Goal: Task Accomplishment & Management: Manage account settings

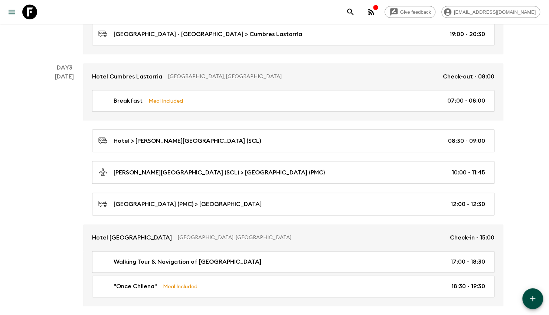
scroll to position [409, 0]
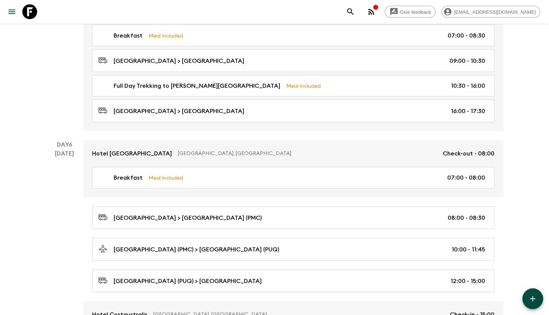
scroll to position [1040, 0]
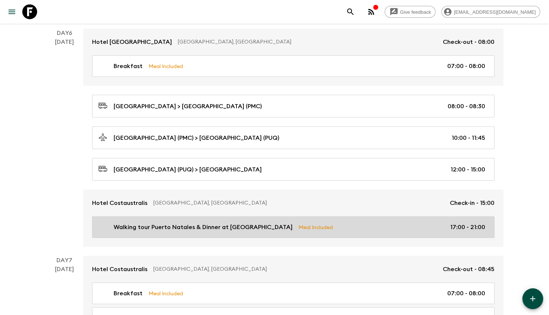
click at [185, 223] on p "Walking tour Puerto Natales & Dinner at [GEOGRAPHIC_DATA]" at bounding box center [203, 227] width 179 height 9
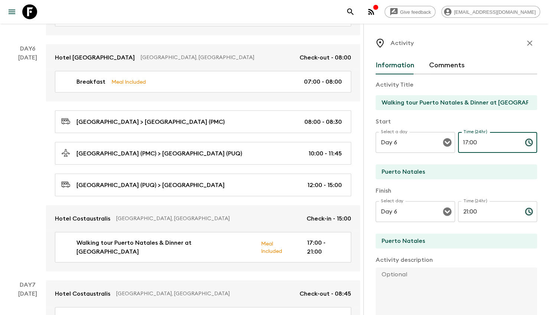
click at [463, 146] on input "17:00" at bounding box center [488, 142] width 61 height 21
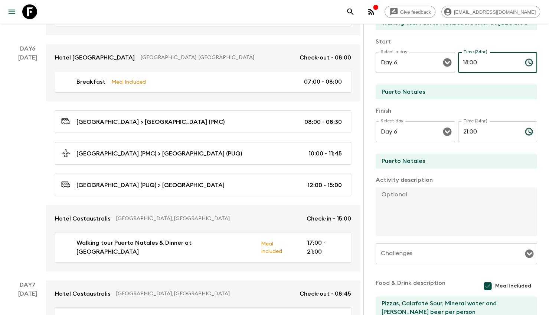
scroll to position [149, 0]
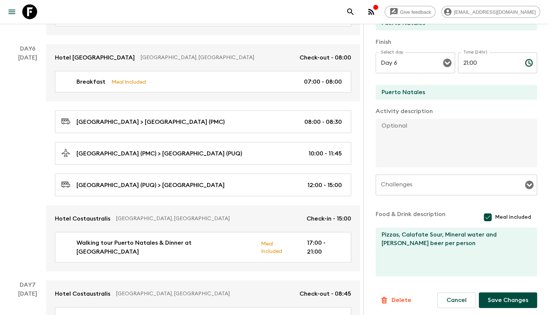
type input "18:00"
click at [508, 295] on button "Save Changes" at bounding box center [508, 300] width 58 height 16
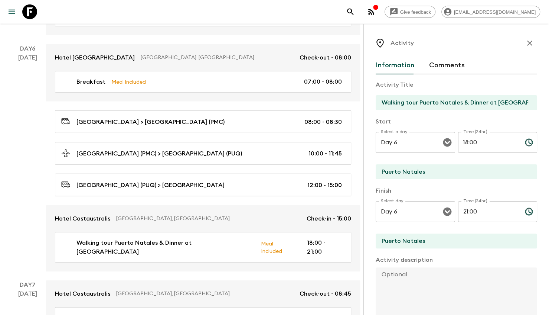
scroll to position [1003, 0]
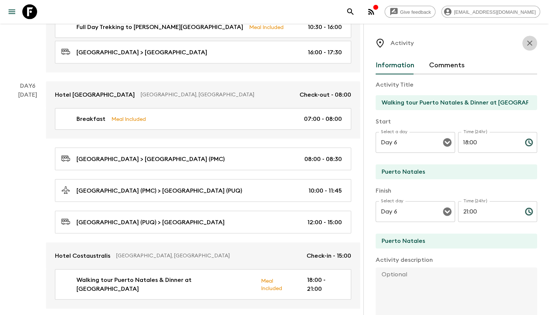
click at [528, 45] on icon "button" at bounding box center [530, 42] width 5 height 5
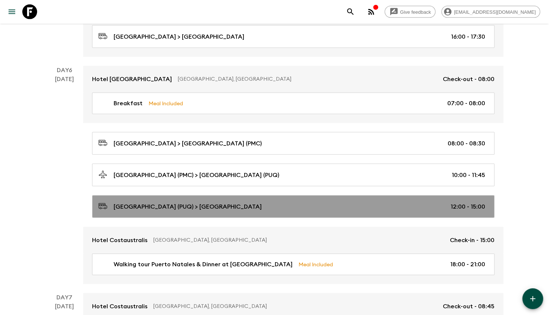
click at [250, 201] on div "Punta Arenas Aiport (PUQ) > Puerto Natales 12:00 - 15:00" at bounding box center [291, 206] width 387 height 10
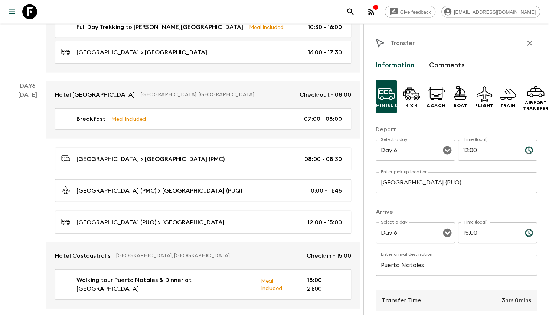
click at [423, 186] on input "Punta Arenas Aiport (PUQ)" at bounding box center [457, 182] width 162 height 21
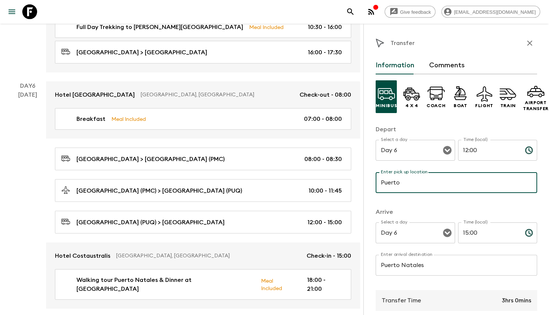
type input "Puerto Natales Airport (PNT)"
click at [459, 267] on input "Puerto Natales" at bounding box center [457, 264] width 162 height 21
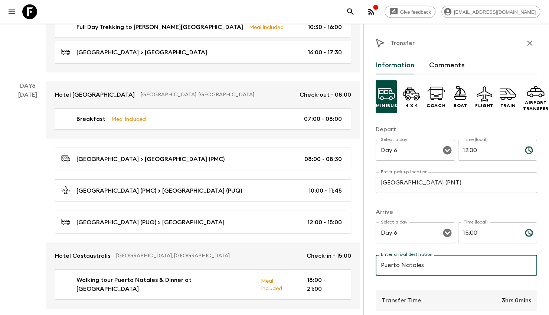
click at [459, 267] on input "Puerto Natales" at bounding box center [457, 264] width 162 height 21
drag, startPoint x: 459, startPoint y: 267, endPoint x: 447, endPoint y: 272, distance: 13.3
click at [459, 268] on input "Puerto Natales" at bounding box center [457, 264] width 162 height 21
type input "Costaustralis Hotel"
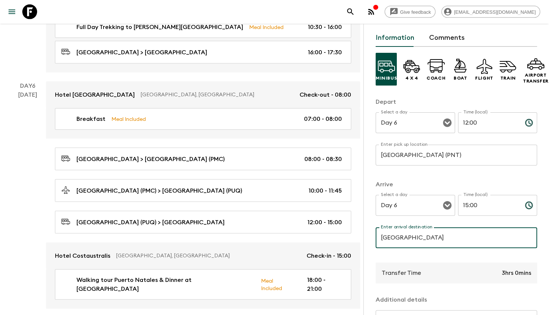
scroll to position [74, 0]
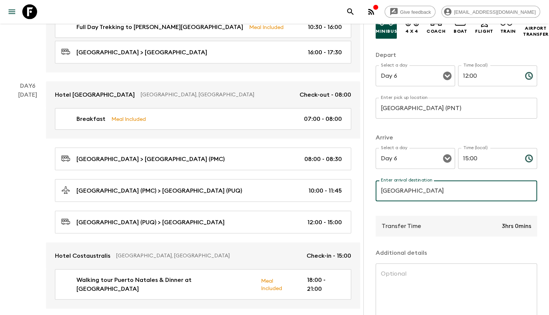
click at [477, 73] on input "12:00" at bounding box center [488, 75] width 61 height 21
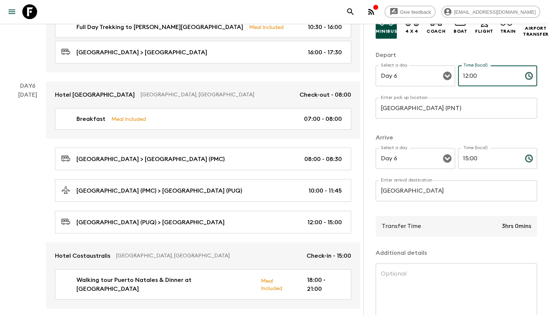
click at [477, 73] on input "12:00" at bounding box center [488, 75] width 61 height 21
type input "13:08"
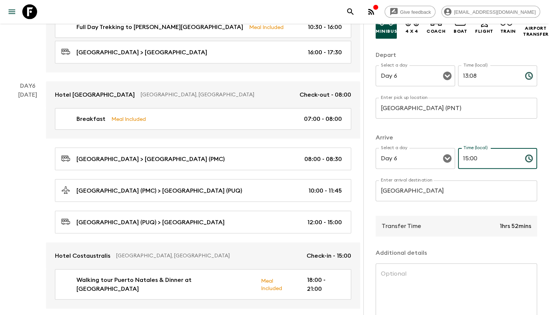
click at [482, 162] on input "15:00" at bounding box center [488, 158] width 61 height 21
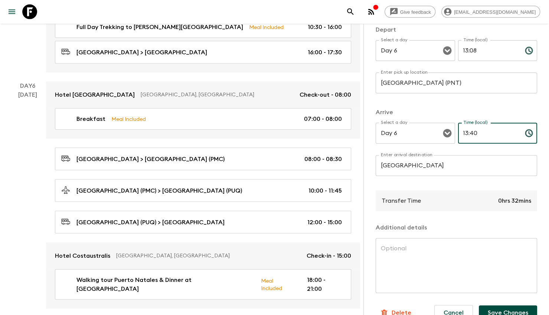
scroll to position [119, 0]
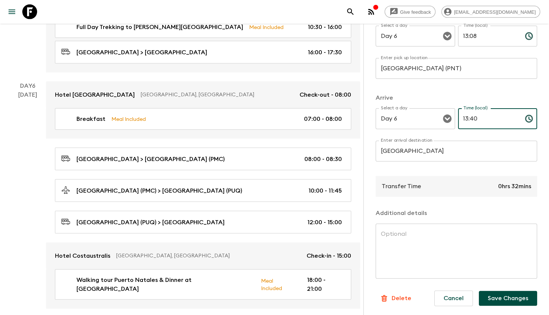
type input "13:40"
click at [507, 293] on button "Save Changes" at bounding box center [508, 298] width 58 height 15
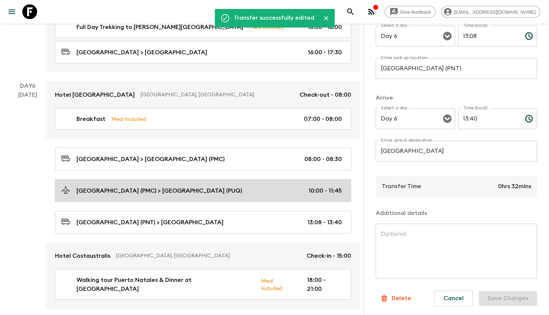
click at [182, 179] on link "Puerto Montt Airport (PMC) > Punta Arenas Airport (PUQ) 10:00 - 11:45" at bounding box center [203, 190] width 296 height 23
type input "Puerto Montt Airport (PMC)"
type input "Punta Arenas Airport (PUQ)"
type input "10:00"
type input "11:45"
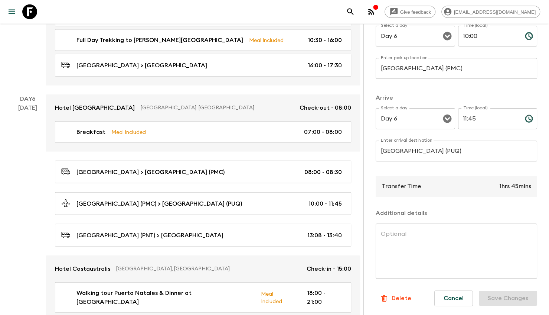
scroll to position [966, 0]
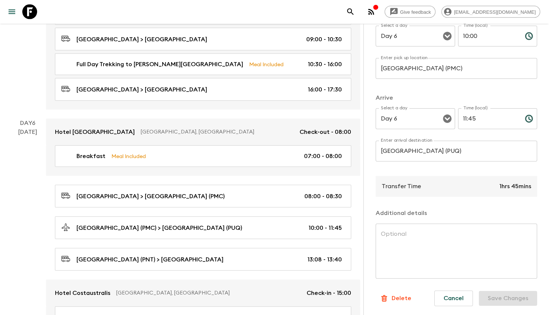
click at [476, 147] on input "Punta Arenas Airport (PUQ)" at bounding box center [457, 150] width 162 height 21
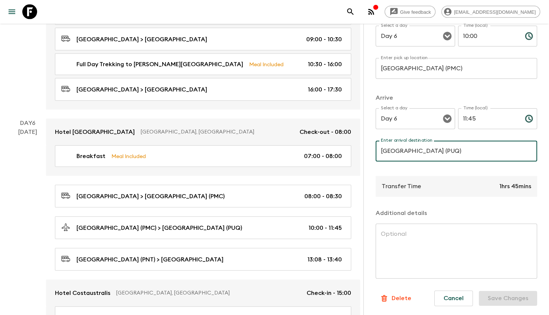
click at [476, 147] on input "Punta Arenas Airport (PUQ)" at bounding box center [457, 150] width 162 height 21
type input "Puerto Natales Airport (PNT)"
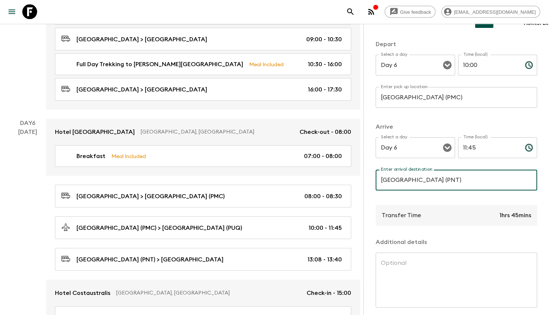
scroll to position [45, 0]
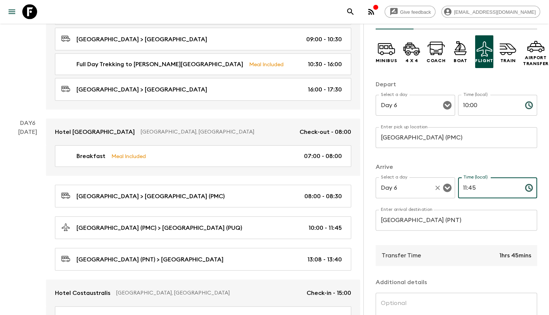
drag, startPoint x: 481, startPoint y: 190, endPoint x: 446, endPoint y: 185, distance: 35.2
click at [446, 185] on div "Select a day Day 6 Select a day ​ Time (local) 11:45 Time (local) ​" at bounding box center [457, 191] width 162 height 29
type input "13:08"
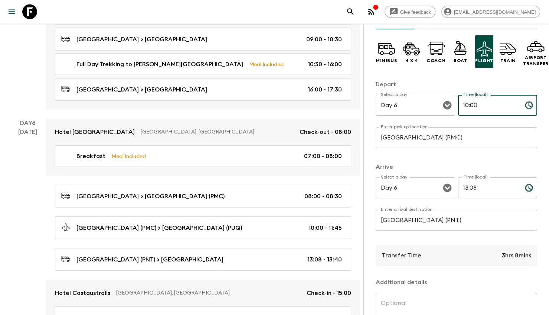
click at [474, 103] on input "10:00" at bounding box center [488, 105] width 61 height 21
click at [483, 103] on input "10:00" at bounding box center [488, 105] width 61 height 21
click at [481, 98] on input "10:00" at bounding box center [488, 105] width 61 height 21
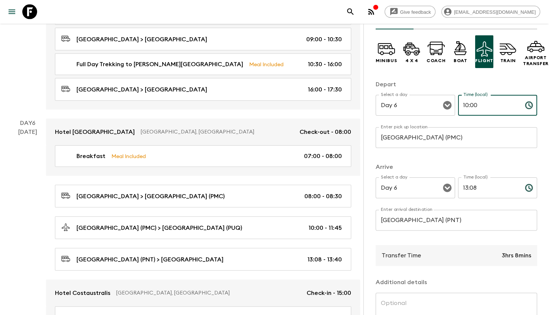
click at [481, 107] on input "10:00" at bounding box center [488, 105] width 61 height 21
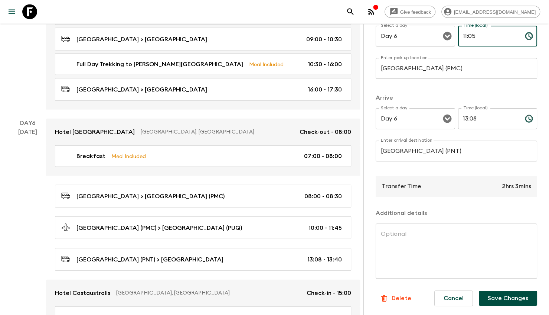
type input "11:05"
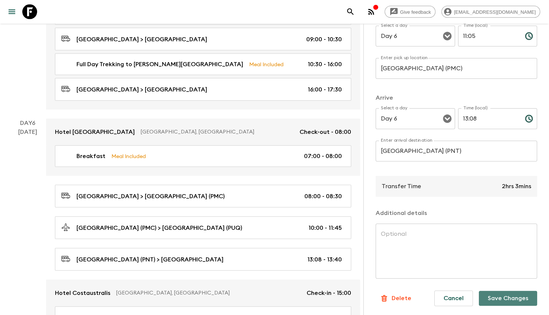
click at [494, 291] on button "Save Changes" at bounding box center [508, 298] width 58 height 15
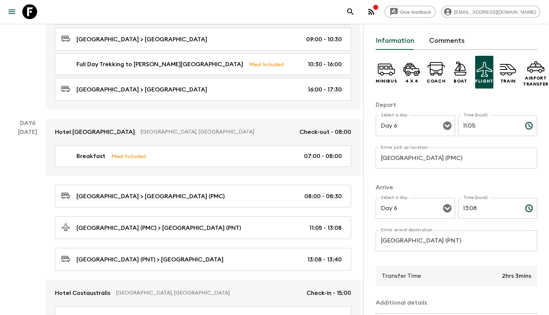
scroll to position [0, 0]
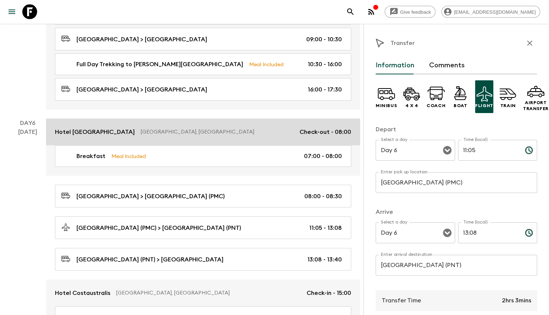
click at [528, 45] on icon "button" at bounding box center [530, 43] width 9 height 9
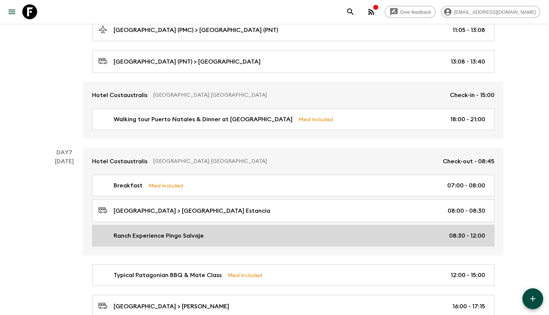
scroll to position [1226, 0]
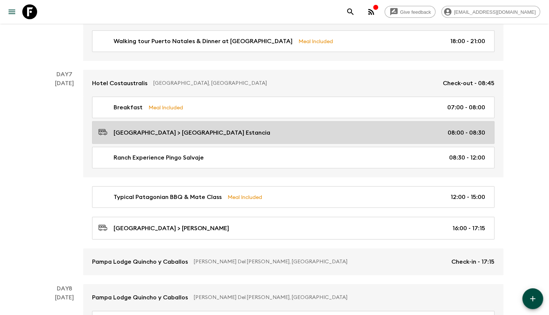
drag, startPoint x: 331, startPoint y: 117, endPoint x: 348, endPoint y: 119, distance: 17.6
click at [331, 121] on link "Puerto Natales > Laguna Sofia Estancia 08:00 - 08:30" at bounding box center [293, 132] width 403 height 23
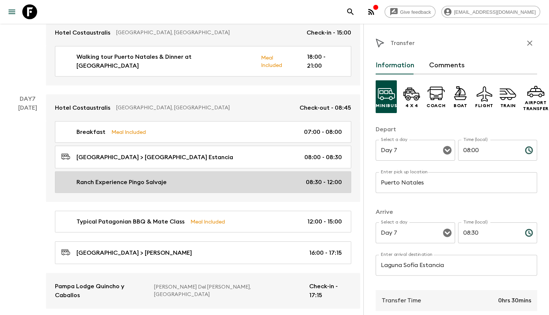
click at [201, 178] on div "Ranch Experience Pingo Salvaje 08:30 - 12:00" at bounding box center [201, 182] width 281 height 9
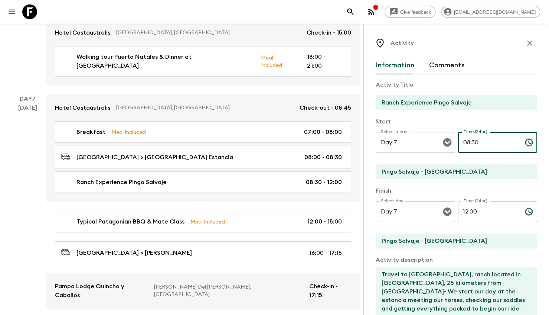
drag, startPoint x: 483, startPoint y: 142, endPoint x: 454, endPoint y: 142, distance: 29.0
click at [454, 142] on div "Select a day Day 7 Select a day ​ Time (24hr) 08:30 Time (24hr) ​" at bounding box center [457, 146] width 162 height 29
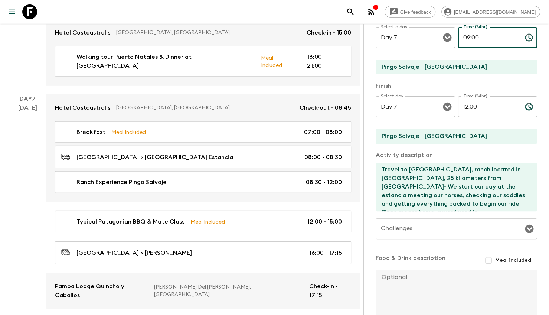
scroll to position [149, 0]
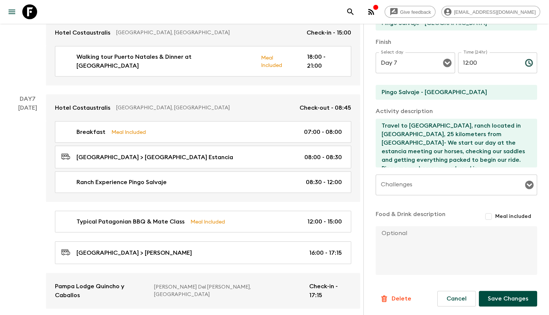
type input "09:00"
click at [497, 299] on button "Save Changes" at bounding box center [508, 299] width 58 height 16
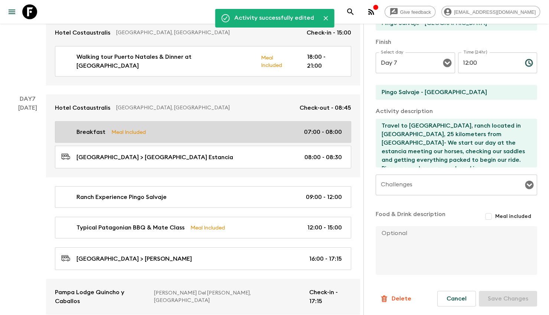
click at [278, 127] on div "Breakfast Meal Included 07:00 - 08:00" at bounding box center [201, 131] width 281 height 9
type input "Breakfast"
type input "Hotel Costaustralis"
checkbox input "true"
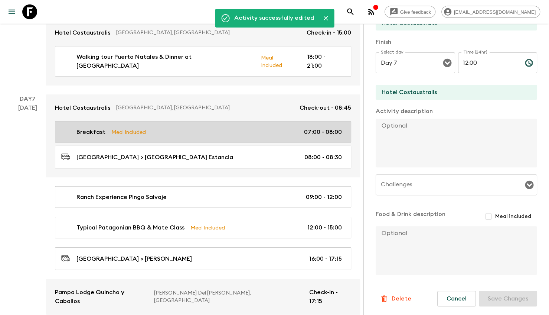
type input "07:00"
type input "08:00"
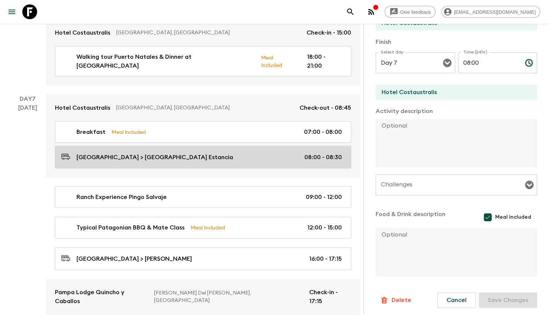
click at [260, 152] on div "Puerto Natales > Laguna Sofia Estancia 08:00 - 08:30" at bounding box center [201, 157] width 281 height 10
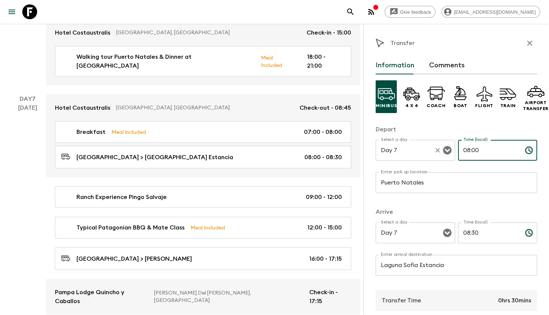
drag, startPoint x: 473, startPoint y: 151, endPoint x: 429, endPoint y: 152, distance: 44.2
click at [429, 152] on div "Select a day Day 7 Select a day ​ Time (local) 08:00 Time (local) ​" at bounding box center [457, 154] width 162 height 29
type input "08:30"
click at [479, 236] on input "08:30" at bounding box center [488, 232] width 61 height 21
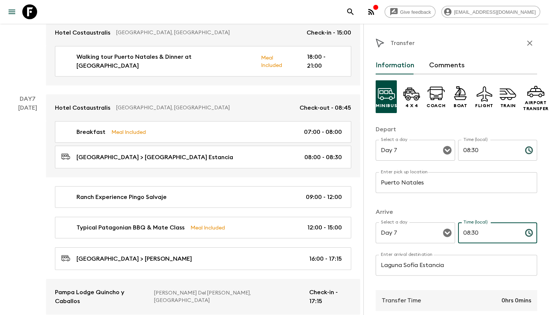
click at [479, 236] on input "08:30" at bounding box center [488, 232] width 61 height 21
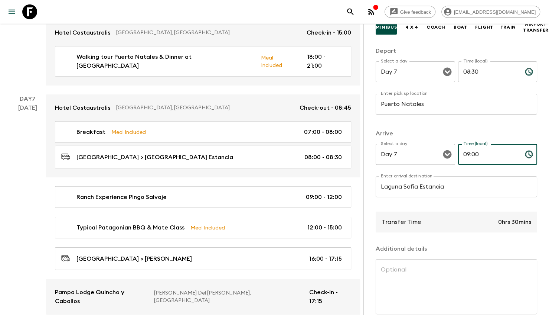
scroll to position [119, 0]
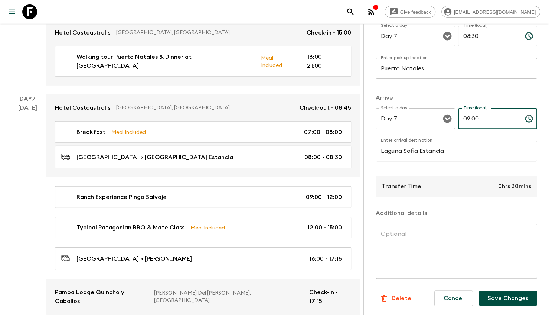
type input "09:00"
click at [518, 291] on button "Save Changes" at bounding box center [508, 298] width 58 height 15
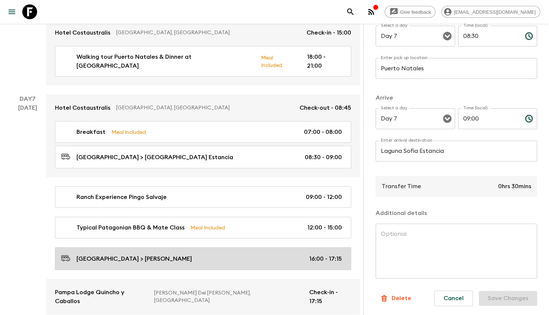
click at [212, 247] on link "Laguna Sofia > Rio Serrano 16:00 - 17:15" at bounding box center [203, 258] width 296 height 23
type input "Laguna Sofia"
type input "Rio Serrano"
type input "16:00"
type input "17:15"
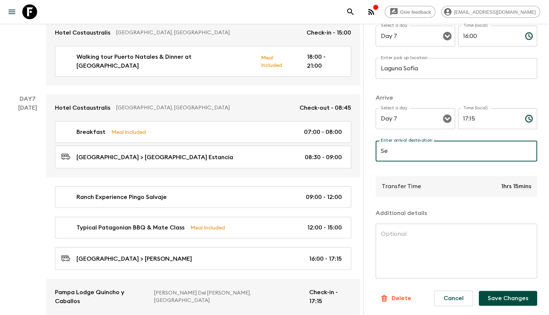
type input "S"
type input "Serrano Sector"
click at [520, 293] on button "Save Changes" at bounding box center [508, 298] width 58 height 15
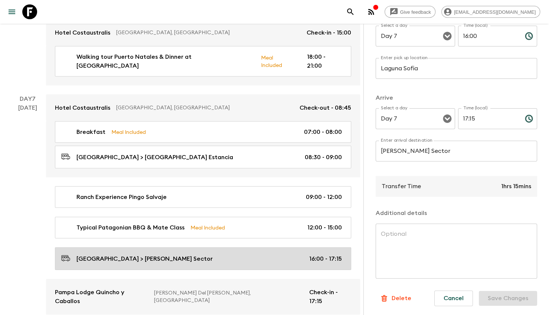
click at [223, 247] on link "Laguna Sofia > Serrano Sector 16:00 - 17:15" at bounding box center [203, 258] width 296 height 23
click at [239, 253] on div "Laguna Sofia > Serrano Sector 16:00 - 17:15" at bounding box center [201, 258] width 281 height 10
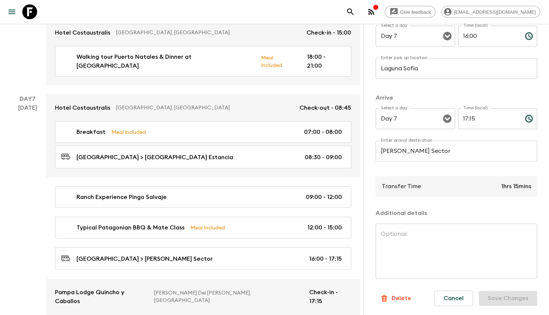
scroll to position [45, 0]
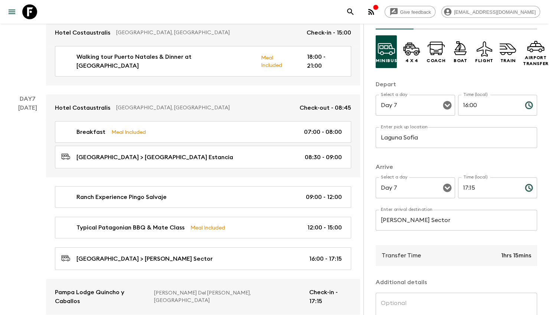
click at [466, 103] on input "16:00" at bounding box center [488, 105] width 61 height 21
click at [463, 103] on input "16:00" at bounding box center [488, 105] width 61 height 21
type input "15:00"
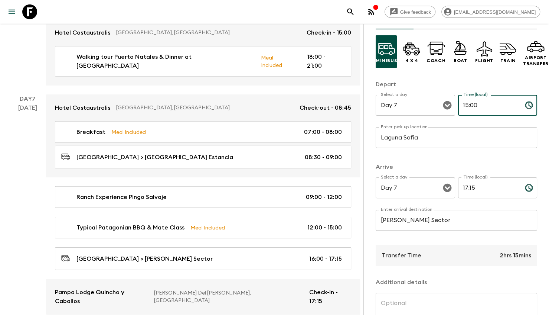
click at [463, 187] on input "17:15" at bounding box center [488, 187] width 61 height 21
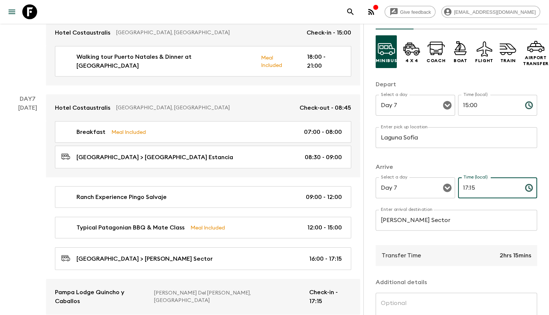
click at [461, 187] on input "17:15" at bounding box center [488, 187] width 61 height 21
click at [461, 187] on input "16:15" at bounding box center [488, 187] width 61 height 21
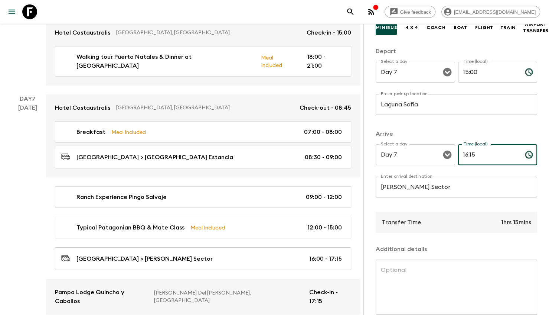
scroll to position [119, 0]
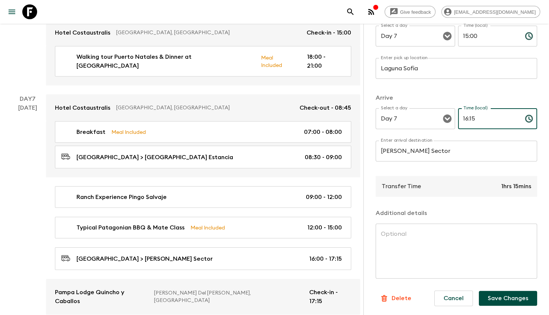
click at [502, 291] on button "Save Changes" at bounding box center [508, 298] width 58 height 15
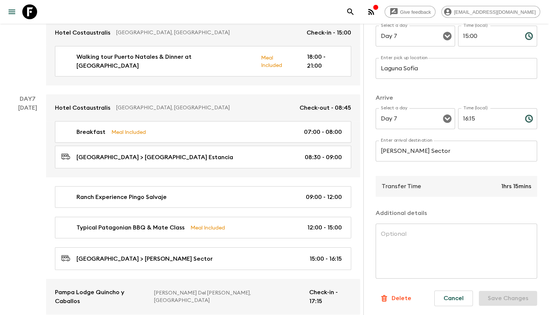
click at [467, 111] on input "16:15" at bounding box center [488, 118] width 61 height 21
click at [469, 111] on input "16:15" at bounding box center [488, 118] width 61 height 21
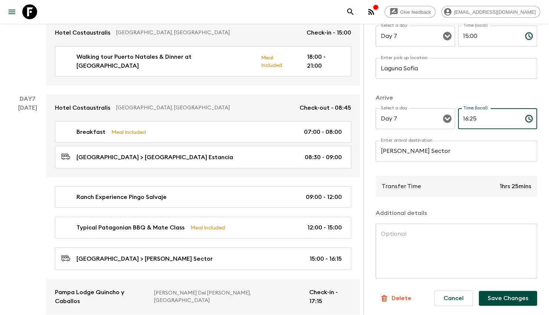
type input "16:25"
click at [444, 95] on p "Arrive" at bounding box center [457, 97] width 162 height 9
click at [476, 110] on input "16:25" at bounding box center [488, 118] width 61 height 21
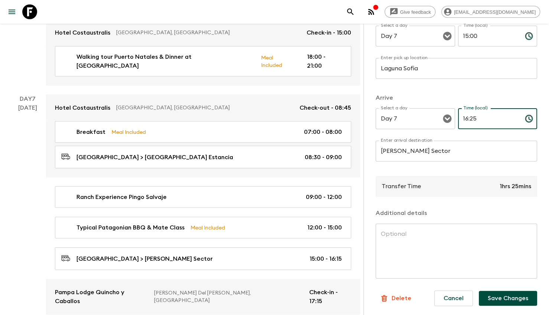
click at [501, 291] on button "Save Changes" at bounding box center [508, 298] width 58 height 15
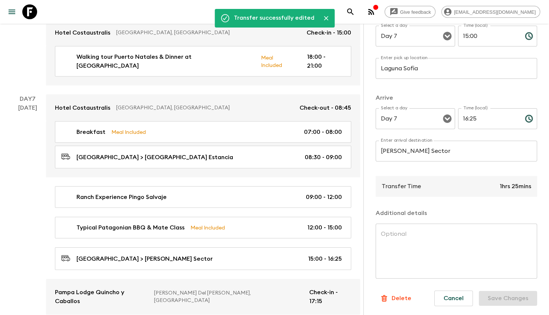
click at [499, 297] on div "Cancel Save Changes" at bounding box center [483, 297] width 109 height 27
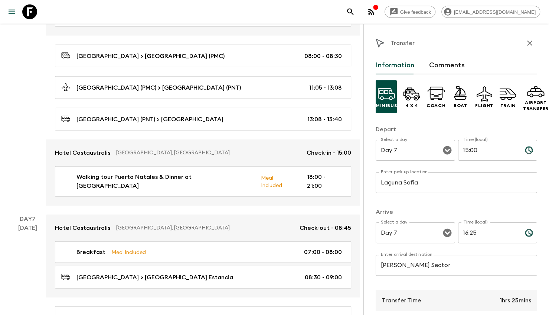
scroll to position [1115, 0]
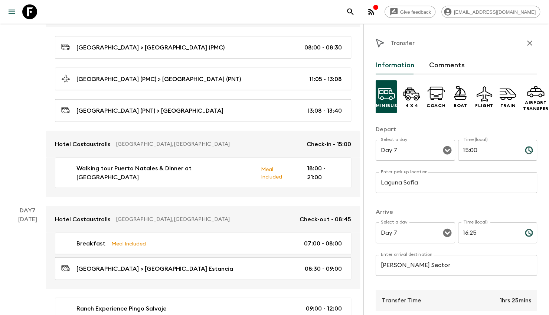
click at [265, 258] on div "Hotel Costaustralis Puerto Natales, Chile Check-out - 08:45 Breakfast Meal Incl…" at bounding box center [203, 316] width 314 height 220
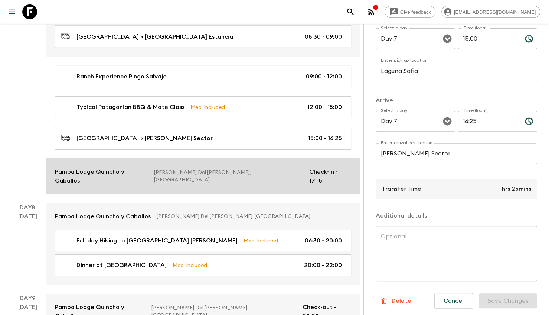
scroll to position [1300, 0]
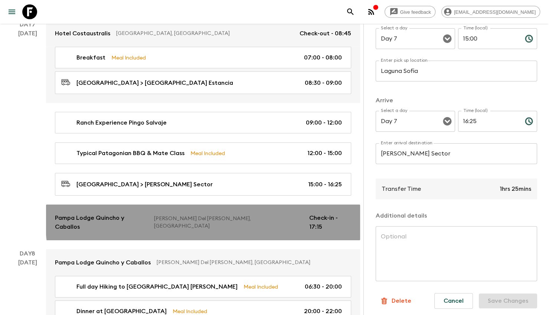
click at [236, 215] on p "[PERSON_NAME] Del [PERSON_NAME], [GEOGRAPHIC_DATA]" at bounding box center [228, 222] width 149 height 15
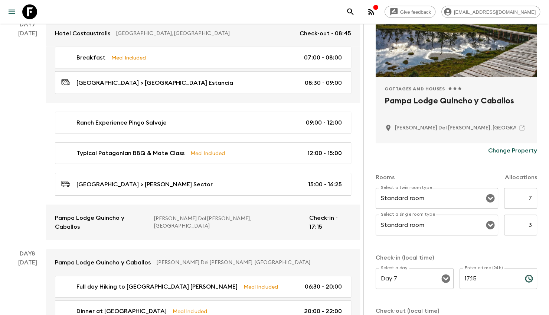
scroll to position [111, 0]
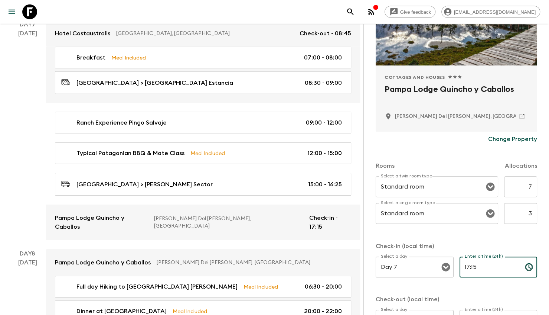
click at [482, 265] on input "17:15" at bounding box center [489, 266] width 59 height 21
paste input "6:2"
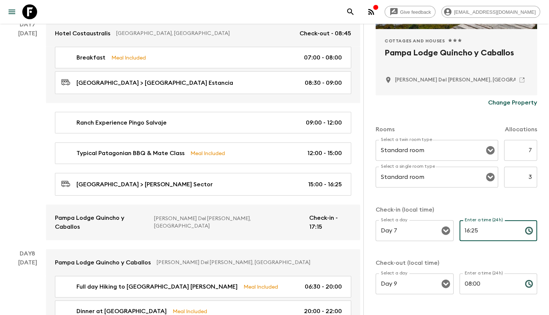
scroll to position [174, 0]
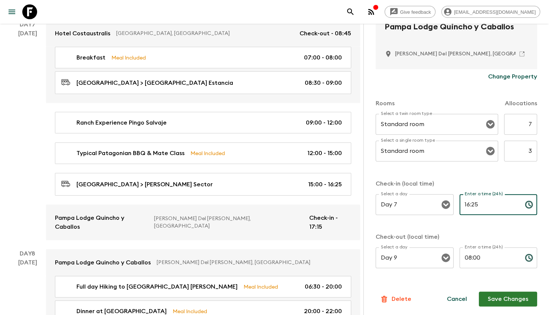
type input "16:25"
click at [486, 295] on button "Save Changes" at bounding box center [508, 298] width 58 height 15
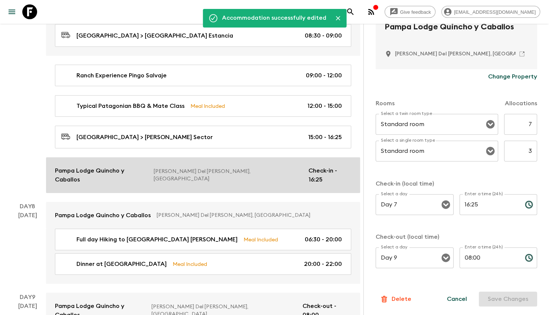
scroll to position [1375, 0]
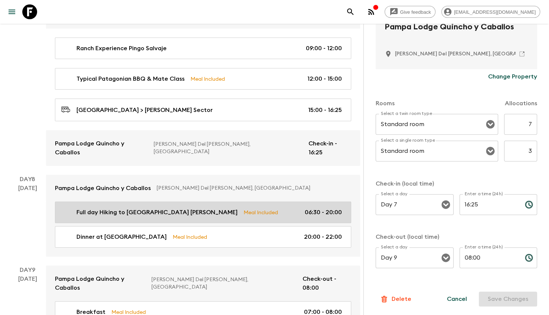
click at [243, 208] on div "Full day Hiking to Mirador Base Torres Meal Included 06:30 - 20:00" at bounding box center [201, 212] width 281 height 9
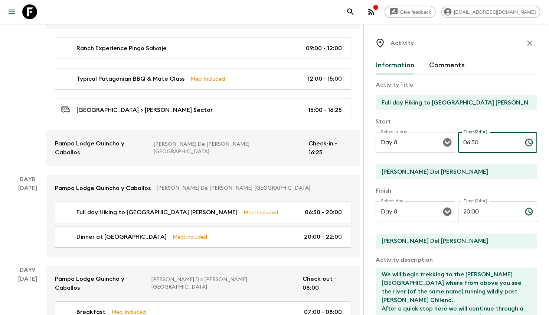
click at [467, 141] on input "06:30" at bounding box center [488, 142] width 61 height 21
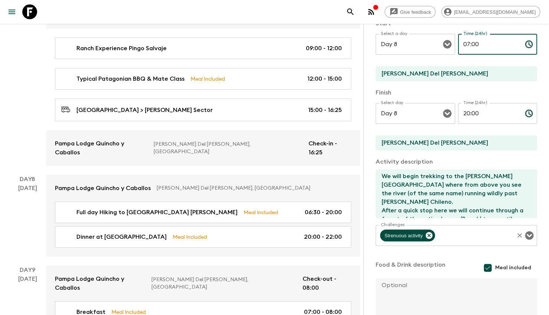
scroll to position [149, 0]
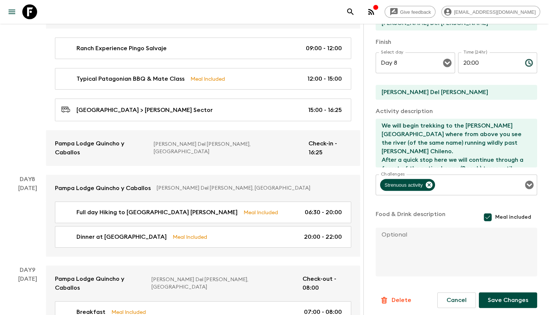
type input "07:00"
click at [500, 301] on button "Save Changes" at bounding box center [508, 300] width 58 height 16
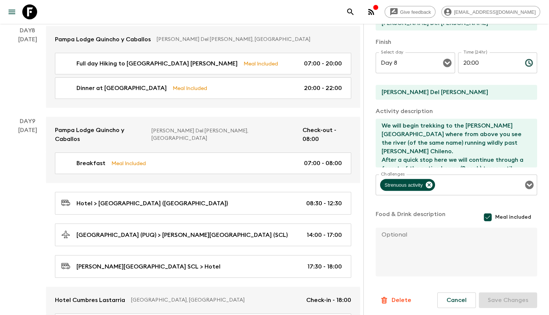
scroll to position [0, 0]
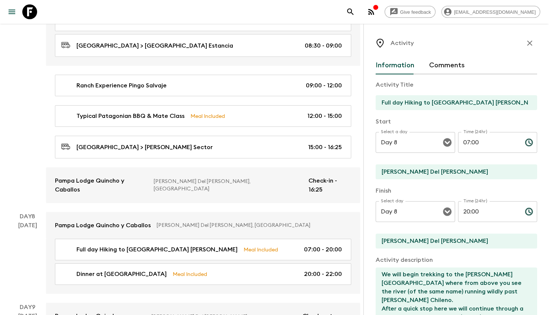
click at [526, 46] on icon "button" at bounding box center [530, 43] width 9 height 9
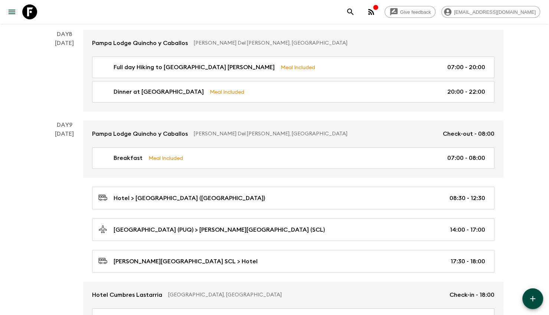
scroll to position [1523, 0]
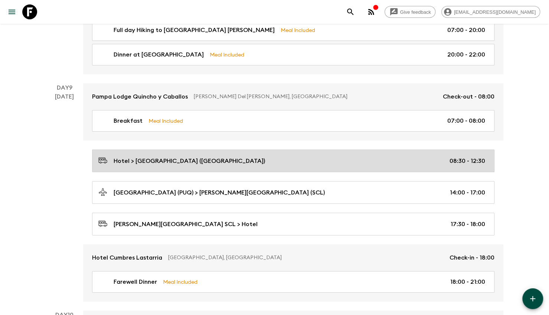
click at [265, 163] on link "Hotel > Punta Arenas Airport (PUQ) 08:30 - 12:30" at bounding box center [293, 160] width 403 height 23
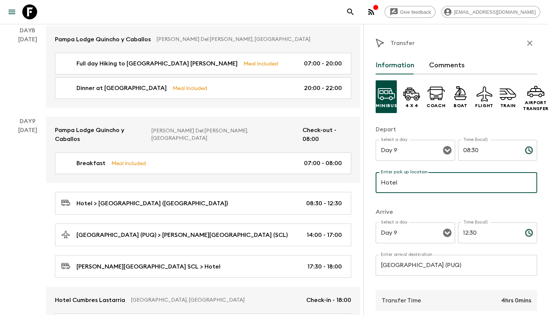
click at [435, 179] on input "Hotel" at bounding box center [457, 182] width 162 height 21
type input "Pampa Lodge Hotel"
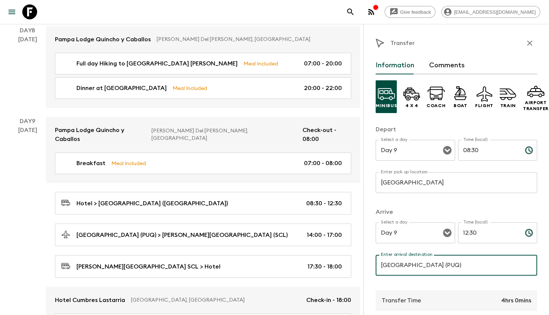
click at [409, 270] on input "Punta Arenas Airport (PUQ)" at bounding box center [457, 264] width 162 height 21
type input "Puerto Natales Airport (PNT)"
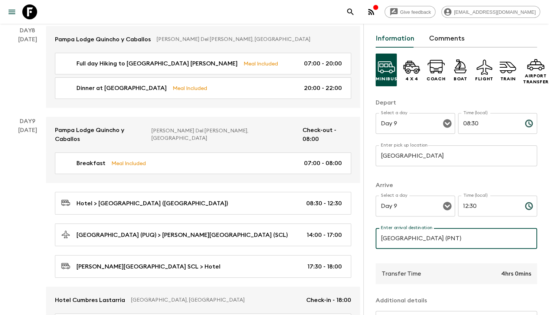
scroll to position [37, 0]
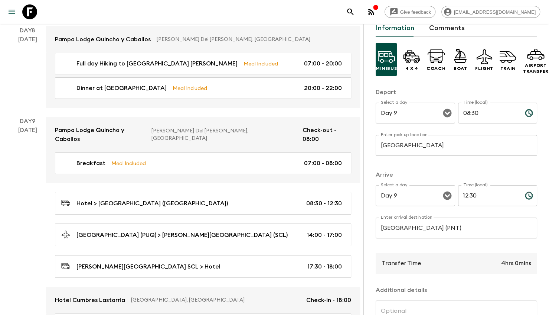
click at [423, 237] on div "Enter arrival destination Puerto Natales Airport (PNT) Enter arrival destinatio…" at bounding box center [457, 231] width 162 height 29
click at [423, 236] on input "Puerto Natales Airport (PNT)" at bounding box center [457, 227] width 162 height 21
click at [423, 234] on input "Puerto Natales Airport (PNT)" at bounding box center [457, 227] width 162 height 21
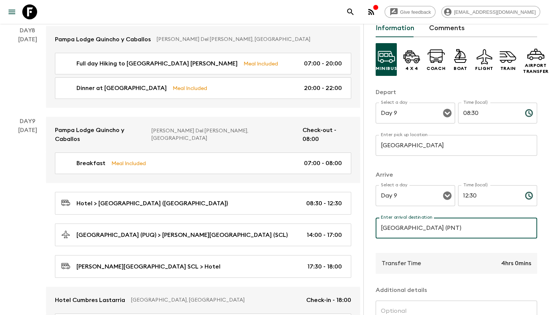
click at [424, 227] on input "Puerto Natales Airport (PNT)" at bounding box center [457, 227] width 162 height 21
click at [415, 233] on input "Puerto Natales Airport (PNT)" at bounding box center [457, 227] width 162 height 21
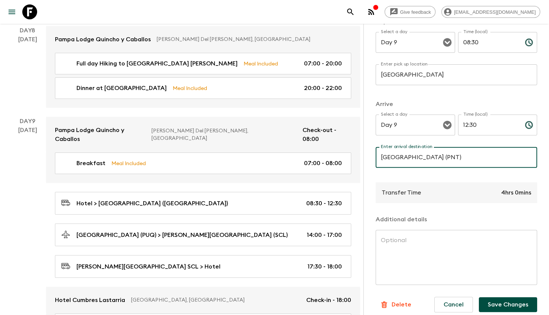
scroll to position [119, 0]
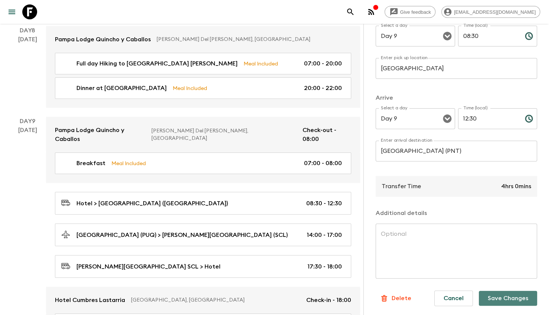
drag, startPoint x: 514, startPoint y: 296, endPoint x: 515, endPoint y: 285, distance: 11.2
click at [514, 296] on button "Save Changes" at bounding box center [508, 298] width 58 height 15
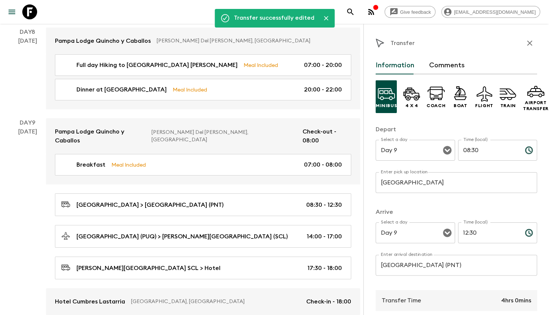
scroll to position [1523, 0]
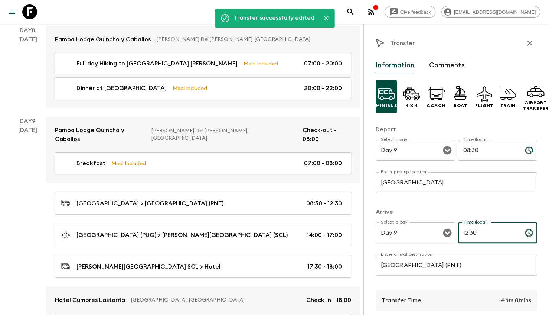
drag, startPoint x: 491, startPoint y: 228, endPoint x: 458, endPoint y: 229, distance: 33.5
click at [458, 229] on input "12:30" at bounding box center [488, 232] width 61 height 21
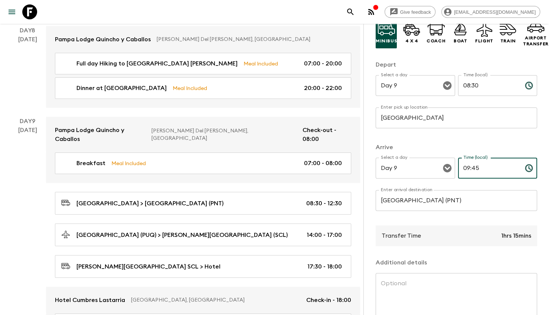
scroll to position [111, 0]
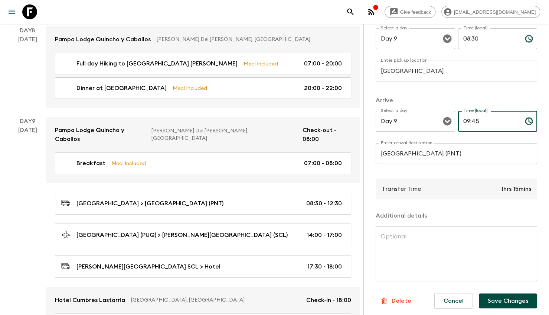
type input "09:45"
click at [501, 294] on button "Save Changes" at bounding box center [508, 300] width 58 height 15
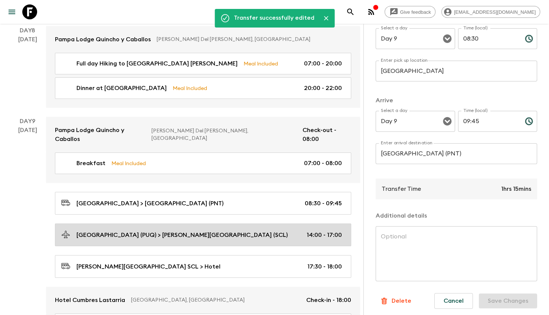
click at [212, 230] on p "[GEOGRAPHIC_DATA] (PUQ) > [PERSON_NAME][GEOGRAPHIC_DATA] (SCL)" at bounding box center [182, 234] width 211 height 9
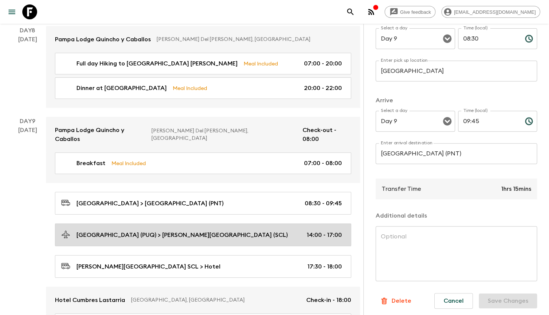
type input "Punta Arenas Airport (PUQ)"
type input "Santiago Airport (SCL)"
type input "14:00"
type input "17:00"
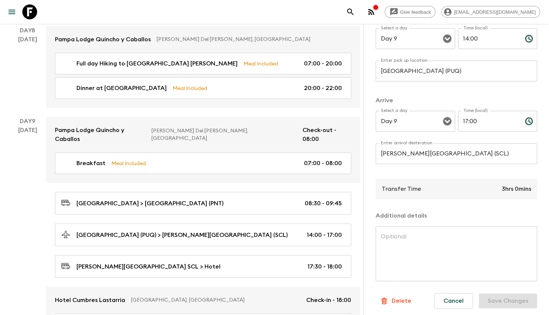
click at [432, 72] on input "Punta Arenas Airport (PUQ)" at bounding box center [457, 71] width 162 height 21
paste input "erto Natales Airport (PNT"
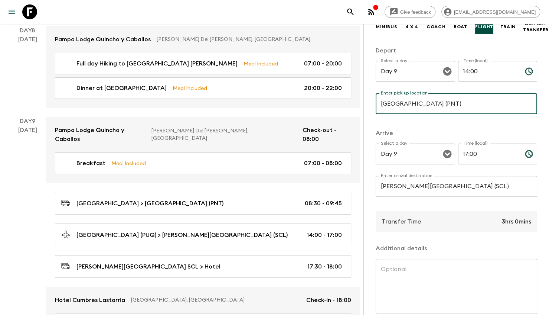
scroll to position [74, 0]
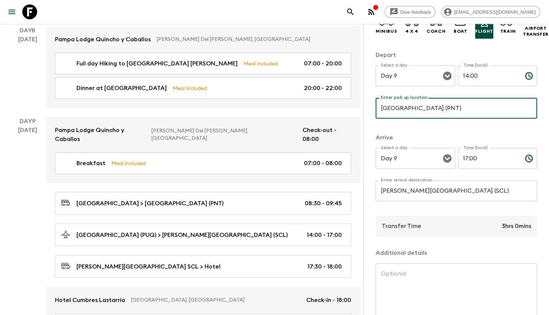
type input "Puerto Natales Airport (PNT)"
click at [472, 81] on input "14:00" at bounding box center [488, 75] width 61 height 21
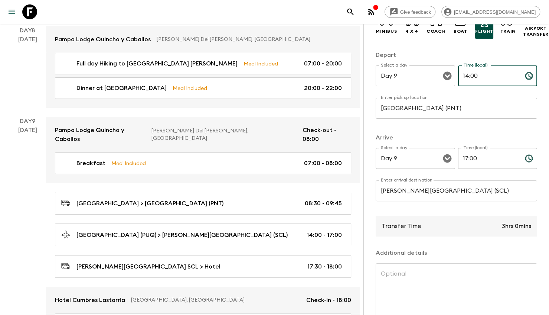
click at [472, 81] on input "14:00" at bounding box center [488, 75] width 61 height 21
type input "11:50"
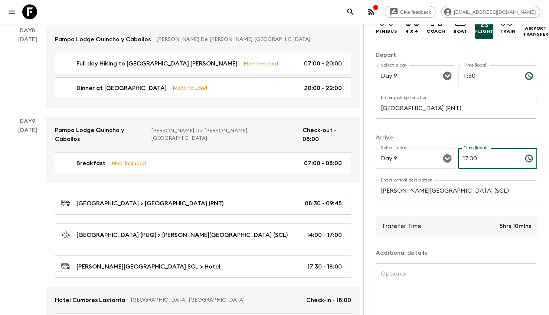
click at [477, 156] on input "17:00" at bounding box center [488, 158] width 61 height 21
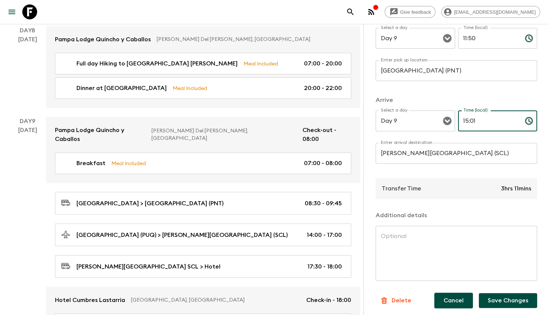
scroll to position [119, 0]
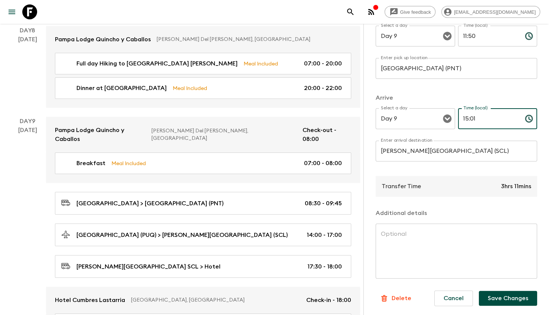
type input "15:01"
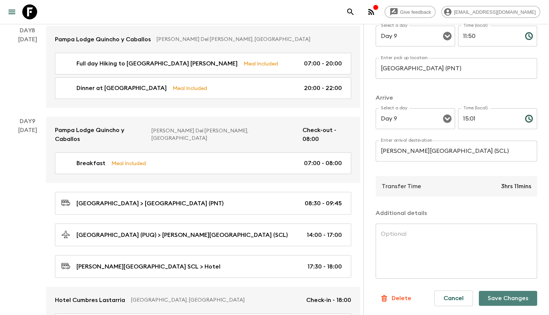
click at [486, 293] on button "Save Changes" at bounding box center [508, 298] width 58 height 15
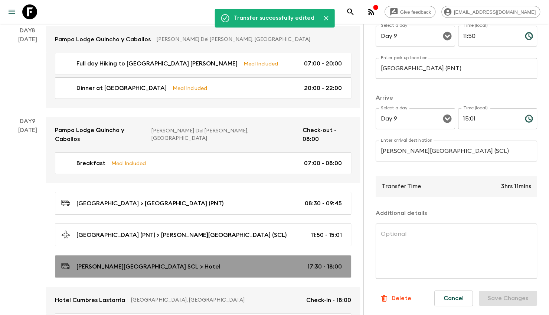
click at [247, 261] on div "Santiago Airport SCL > Hotel 17:30 - 18:00" at bounding box center [201, 266] width 281 height 10
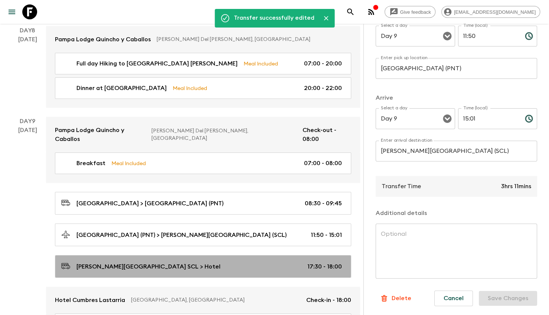
type input "Santiago Airport SCL"
type input "Hotel"
type input "17:30"
type input "18:00"
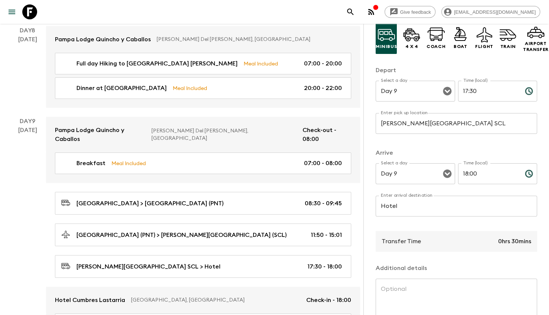
scroll to position [45, 0]
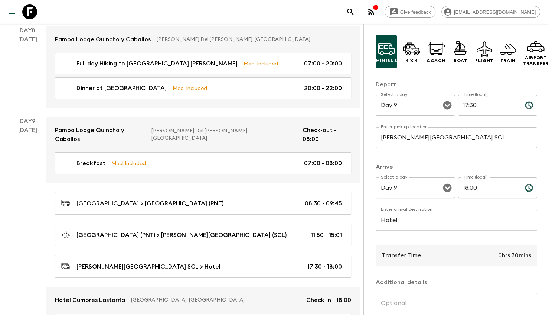
click at [476, 104] on input "17:30" at bounding box center [488, 105] width 61 height 21
type input "15:01"
click at [472, 188] on input "18:00" at bounding box center [488, 187] width 61 height 21
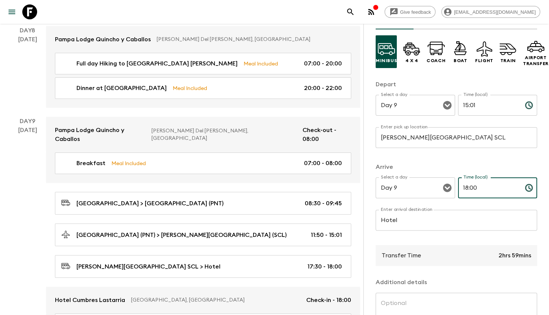
click at [472, 188] on input "18:00" at bounding box center [488, 187] width 61 height 21
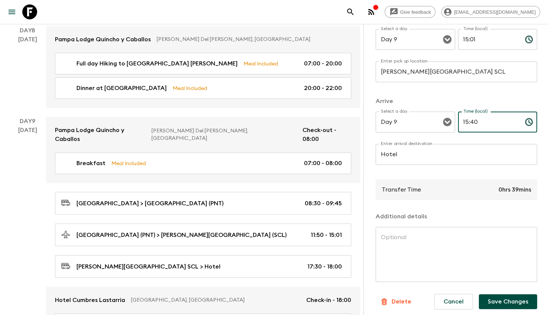
scroll to position [119, 0]
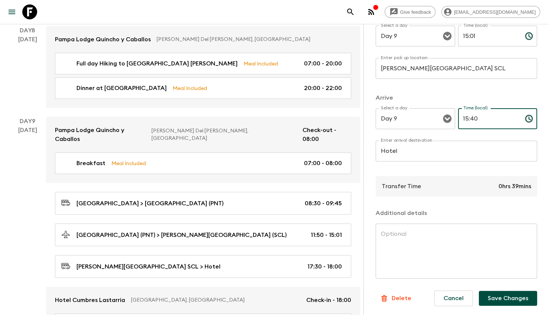
type input "15:40"
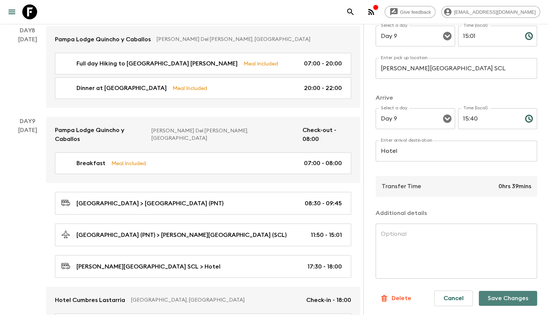
click at [498, 291] on button "Save Changes" at bounding box center [508, 298] width 58 height 15
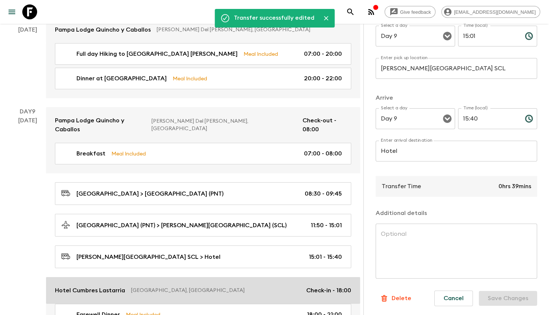
scroll to position [1560, 0]
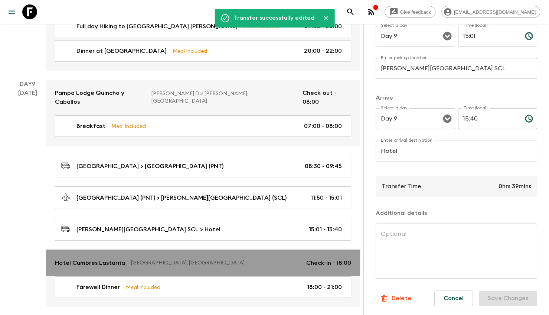
click at [234, 259] on p "[GEOGRAPHIC_DATA], [GEOGRAPHIC_DATA]" at bounding box center [215, 262] width 169 height 7
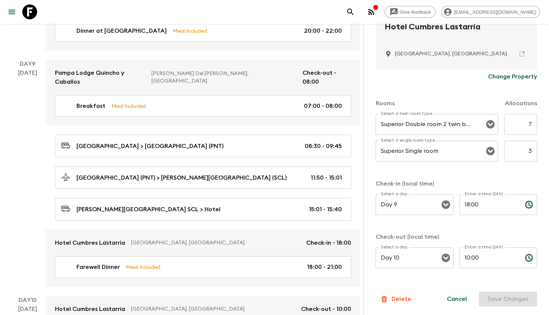
scroll to position [1597, 0]
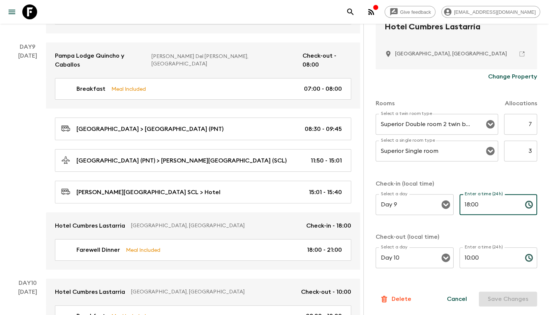
drag, startPoint x: 483, startPoint y: 207, endPoint x: 458, endPoint y: 207, distance: 24.2
click at [460, 207] on input "18:00" at bounding box center [489, 204] width 59 height 21
type input "15:40"
click at [486, 257] on input "10:00" at bounding box center [489, 257] width 59 height 21
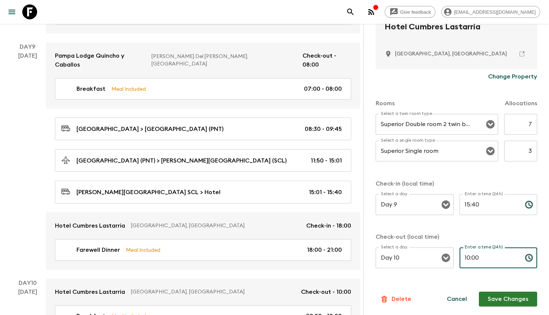
click at [486, 257] on input "10:00" at bounding box center [489, 257] width 59 height 21
type input "12:00"
click at [494, 296] on button "Save Changes" at bounding box center [508, 298] width 58 height 15
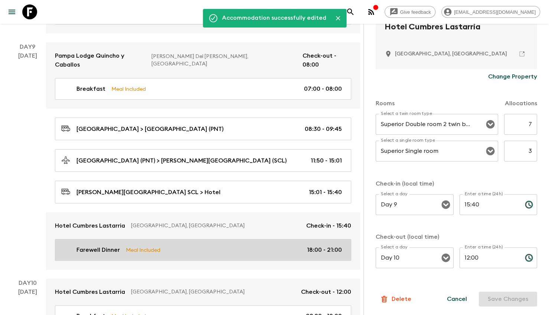
drag, startPoint x: 183, startPoint y: 196, endPoint x: 202, endPoint y: 191, distance: 19.7
click at [183, 245] on div "Farewell Dinner Meal Included 18:00 - 21:00" at bounding box center [201, 249] width 281 height 9
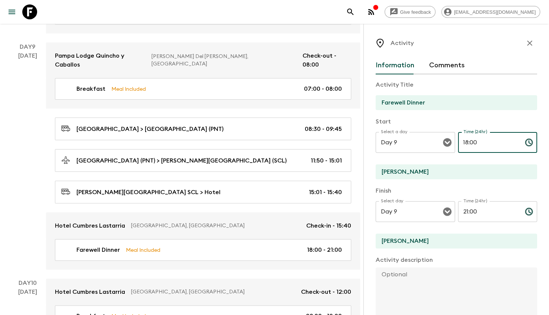
click at [464, 148] on input "18:00" at bounding box center [488, 142] width 61 height 21
type input "19:00"
click at [484, 210] on input "21:00" at bounding box center [488, 211] width 61 height 21
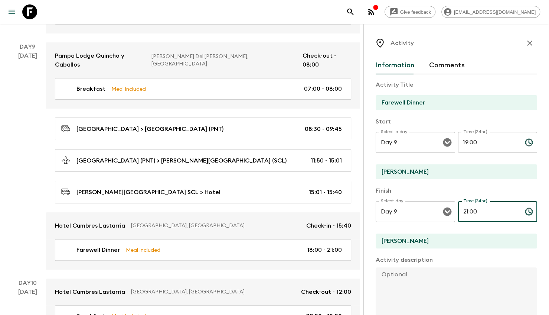
click at [484, 210] on input "21:00" at bounding box center [488, 211] width 61 height 21
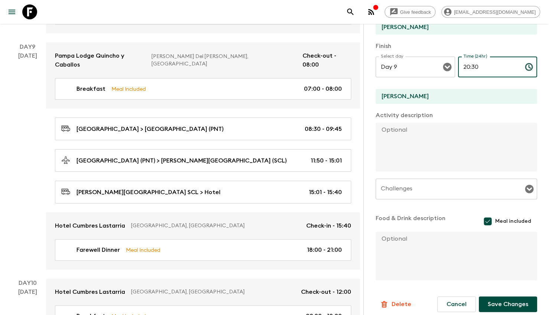
scroll to position [150, 0]
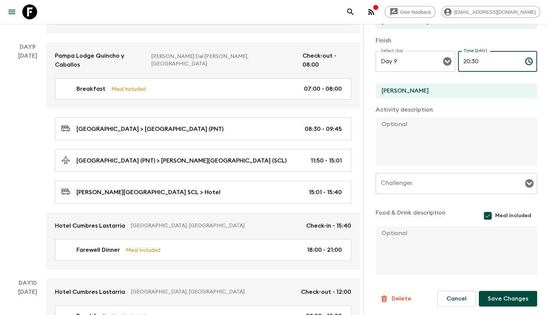
type input "20:30"
click at [493, 298] on button "Save Changes" at bounding box center [508, 299] width 58 height 16
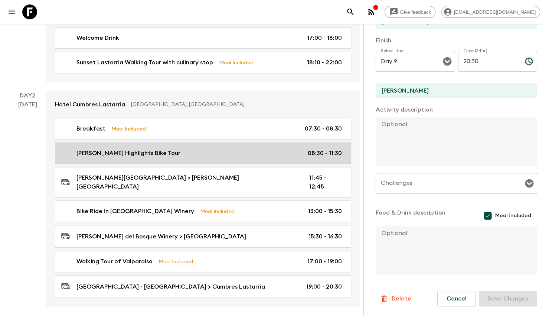
scroll to position [186, 0]
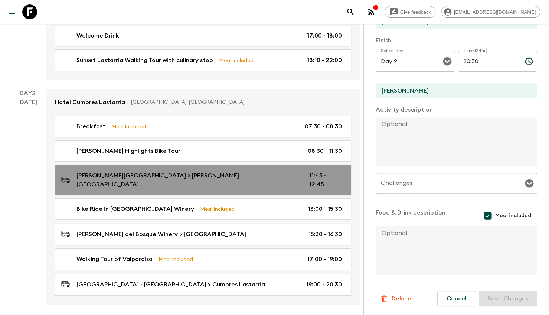
click at [177, 171] on p "[PERSON_NAME][GEOGRAPHIC_DATA] > [PERSON_NAME][GEOGRAPHIC_DATA]" at bounding box center [187, 180] width 221 height 18
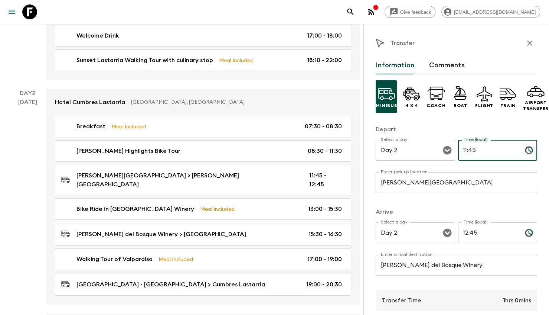
click at [471, 148] on input "11:45" at bounding box center [488, 150] width 61 height 21
click at [472, 148] on input "11:45" at bounding box center [488, 150] width 61 height 21
type input "12:00"
click at [487, 225] on input "12:45" at bounding box center [488, 232] width 61 height 21
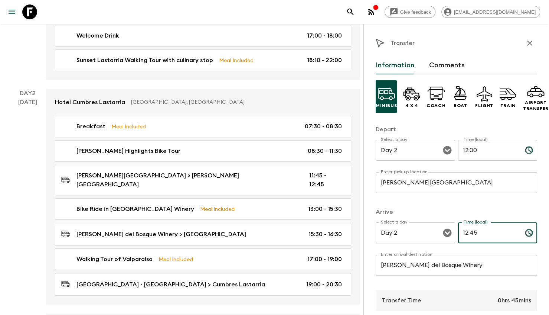
click at [487, 225] on input "12:45" at bounding box center [488, 232] width 61 height 21
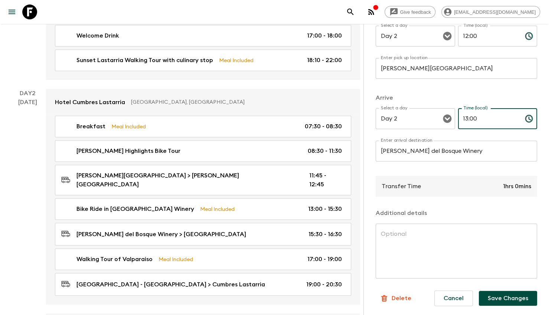
scroll to position [119, 0]
type input "13:00"
click at [502, 291] on button "Save Changes" at bounding box center [508, 298] width 58 height 15
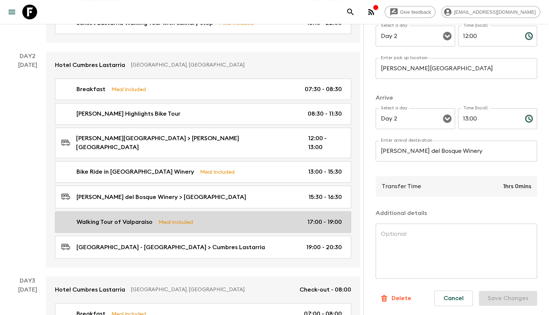
scroll to position [260, 0]
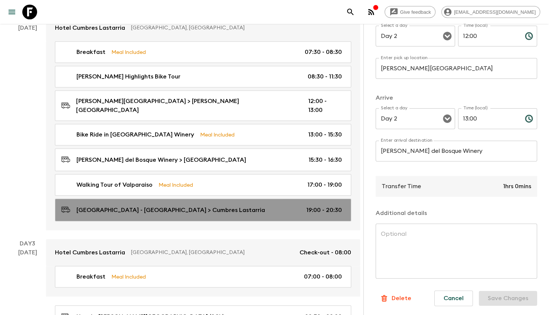
click at [236, 205] on div "Sotomayor Square - Valparaiso > Cumbres Lastarria 19:00 - 20:30" at bounding box center [201, 210] width 281 height 10
type input "Sotomayor Square - Valparaiso"
type input "Cumbres Lastarria"
type input "19:00"
type input "20:30"
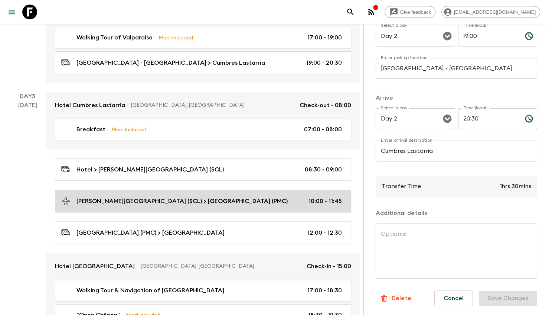
scroll to position [409, 0]
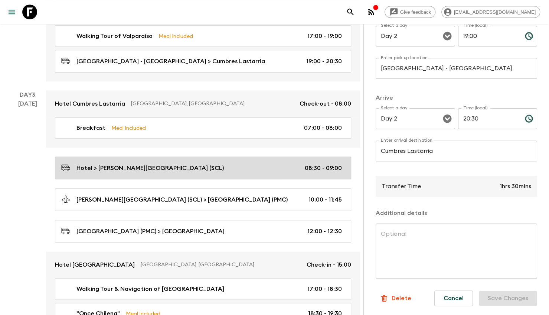
click at [227, 163] on div "Hotel > Santiago Airport (SCL) 08:30 - 09:00" at bounding box center [201, 168] width 281 height 10
type input "Hotel"
type input "Santiago Airport (SCL)"
type input "Day 3"
type input "08:30"
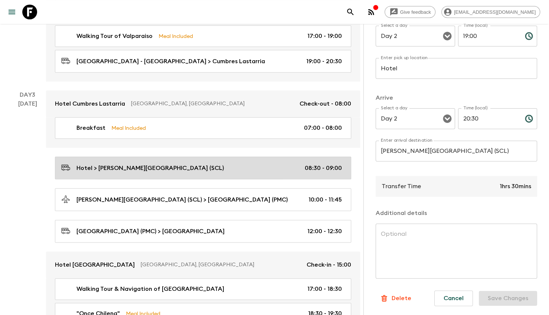
type input "Day 3"
type input "09:00"
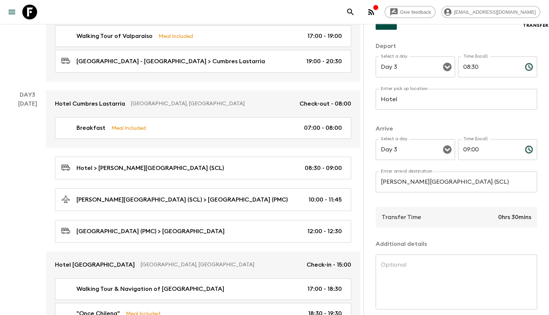
scroll to position [82, 0]
drag, startPoint x: 478, startPoint y: 78, endPoint x: 479, endPoint y: 72, distance: 6.7
click at [478, 76] on div "Time (local) 08:30 Time (local) ​" at bounding box center [498, 72] width 80 height 29
drag, startPoint x: 478, startPoint y: 69, endPoint x: 447, endPoint y: 66, distance: 31.4
click at [444, 67] on div "Select a day Day 3 Select a day ​ Time (local) 08:30 Time (local) ​" at bounding box center [457, 72] width 162 height 29
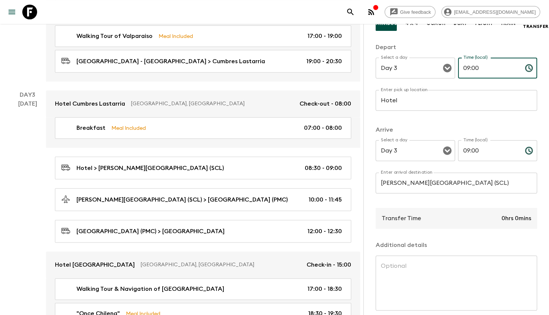
type input "09:00"
click at [498, 151] on input "09:00" at bounding box center [488, 150] width 61 height 21
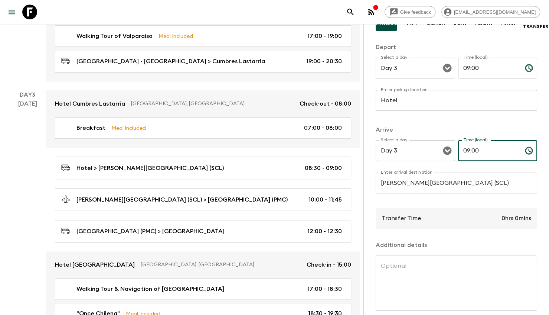
click at [498, 151] on input "09:00" at bounding box center [488, 150] width 61 height 21
type input "09:30"
click at [446, 92] on input "Hotel" at bounding box center [457, 100] width 162 height 21
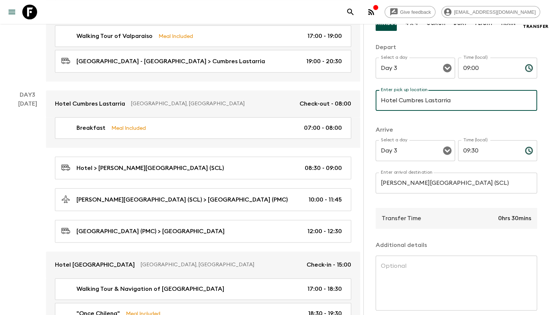
scroll to position [119, 0]
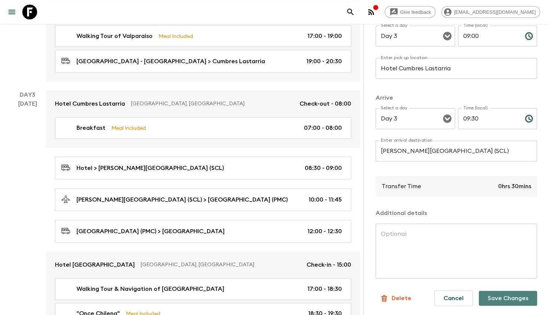
click at [489, 291] on button "Save Changes" at bounding box center [508, 298] width 58 height 15
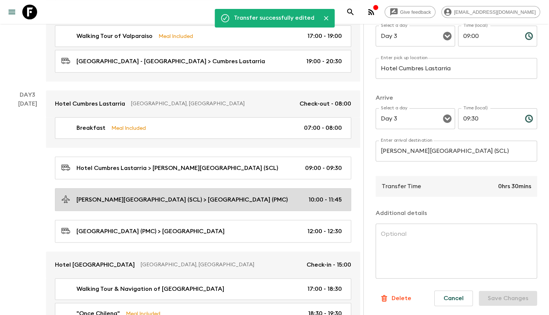
click at [197, 195] on p "[PERSON_NAME][GEOGRAPHIC_DATA] (SCL) > [GEOGRAPHIC_DATA] (PMC)" at bounding box center [182, 199] width 211 height 9
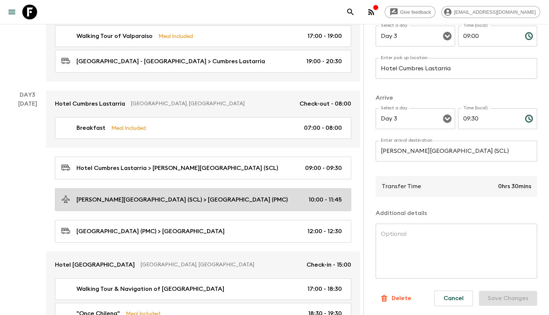
type input "Santiago Airport (SCL)"
type input "Puerto Montt Airport (PMC)"
type input "10:00"
type input "11:45"
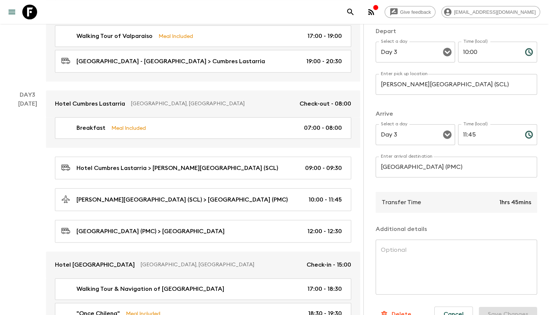
scroll to position [82, 0]
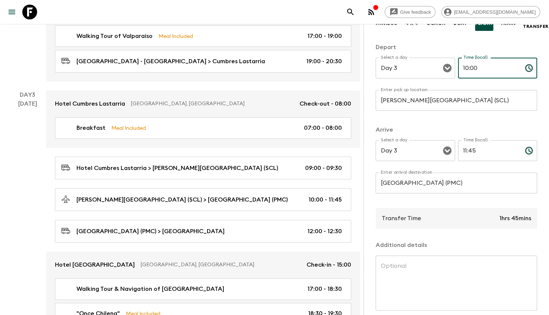
drag, startPoint x: 485, startPoint y: 67, endPoint x: 461, endPoint y: 61, distance: 24.1
click at [459, 61] on input "10:00" at bounding box center [488, 68] width 61 height 21
type input "11:29"
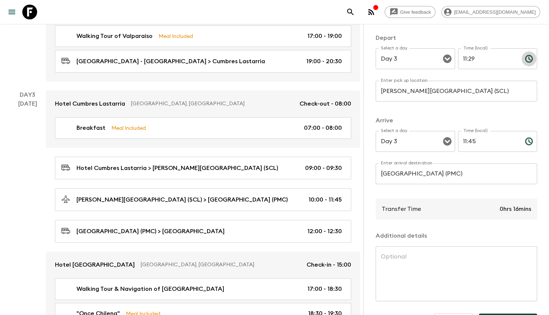
scroll to position [119, 0]
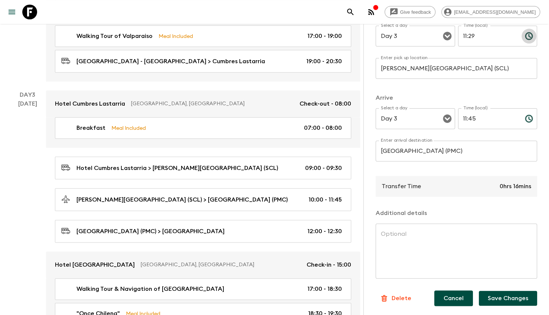
click at [444, 290] on button "Cancel" at bounding box center [454, 298] width 39 height 16
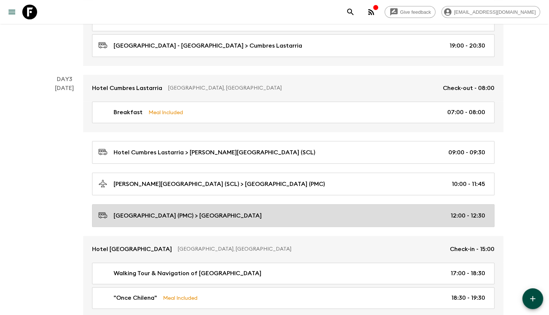
click at [273, 210] on div "Puerto Montt Airport (PMC) > Puerto Varas 12:00 - 12:30" at bounding box center [291, 215] width 387 height 10
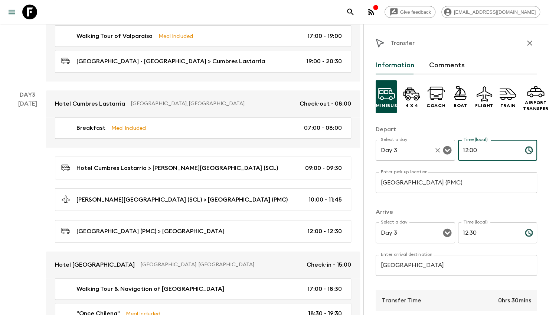
drag, startPoint x: 476, startPoint y: 148, endPoint x: 447, endPoint y: 153, distance: 30.2
click at [447, 153] on div "Select a day Day 3 Select a day ​ Time (local) 12:00 Time (local) ​" at bounding box center [457, 154] width 162 height 29
type input "13:14"
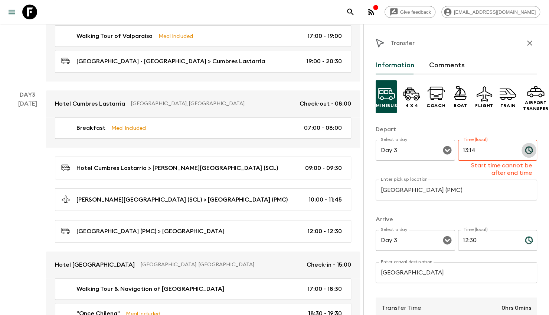
click at [495, 246] on input "12:30" at bounding box center [488, 240] width 61 height 21
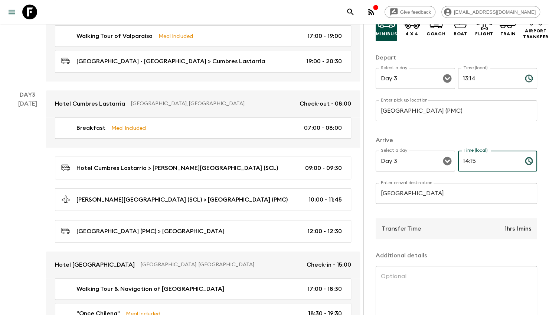
scroll to position [74, 0]
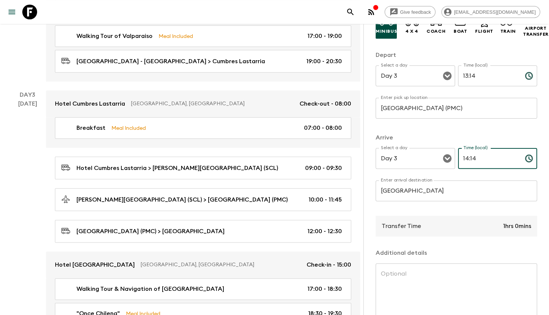
type input "14:14"
click at [458, 194] on input "Puerto Varas" at bounding box center [457, 190] width 162 height 21
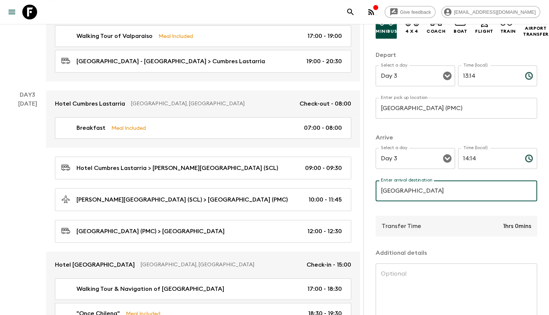
click at [458, 194] on input "Puerto Varas" at bounding box center [457, 190] width 162 height 21
type input "P"
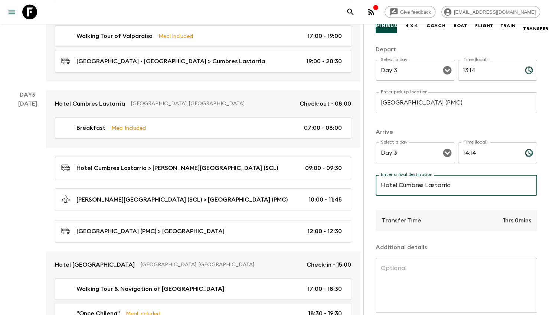
scroll to position [119, 0]
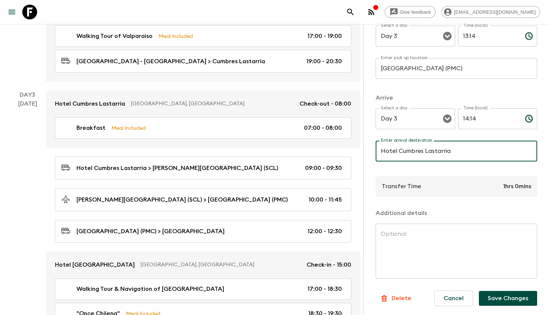
click at [443, 149] on input "Hotel Cumbres Lastarria" at bounding box center [457, 150] width 162 height 21
click at [443, 148] on input "Hotel Cumbres Lastarria" at bounding box center [457, 150] width 162 height 21
type input "Wyndham Puerto Varas"
click at [502, 291] on button "Save Changes" at bounding box center [508, 298] width 58 height 15
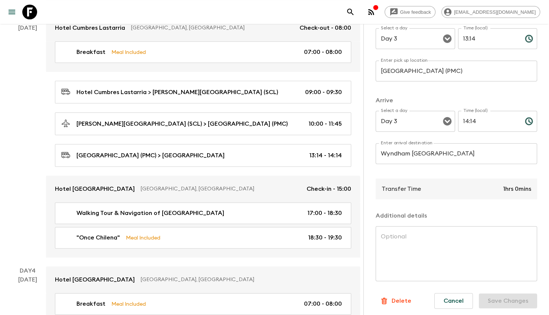
scroll to position [483, 0]
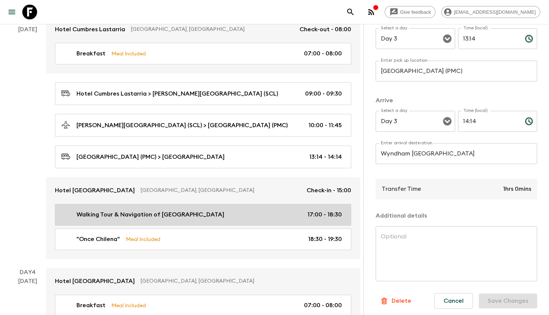
click at [203, 210] on p "Walking Tour & Navigation of [GEOGRAPHIC_DATA]" at bounding box center [151, 214] width 148 height 9
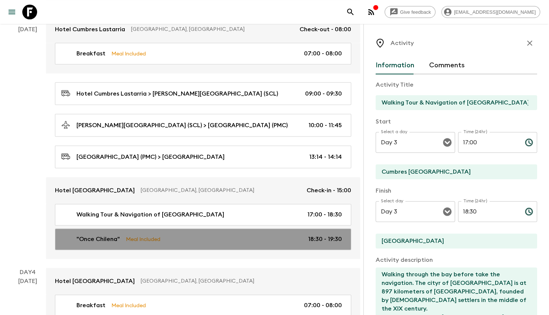
click at [221, 228] on link ""Once Chilena" Meal Included 18:30 - 19:30" at bounding box center [203, 239] width 296 height 22
type input ""Once Chilena""
type input "Club Alemán"
type input "Cumbres Puerto Varas Hotel"
type textarea "After the navigation we will walk to our next point, a typical "Once Chilena" (…"
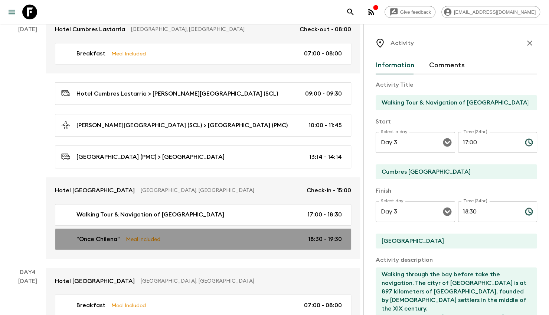
checkbox input "true"
type textarea "The Once Chilena includes (per person): - a cup of tea or coffee or soda - chil…"
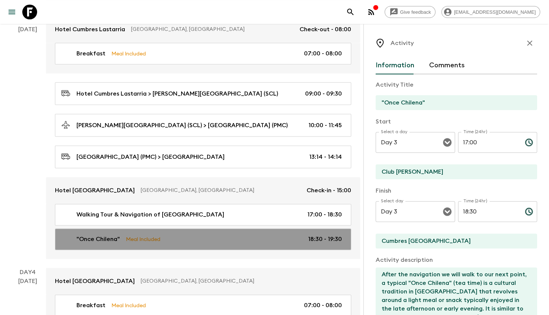
type input "18:30"
type input "19:30"
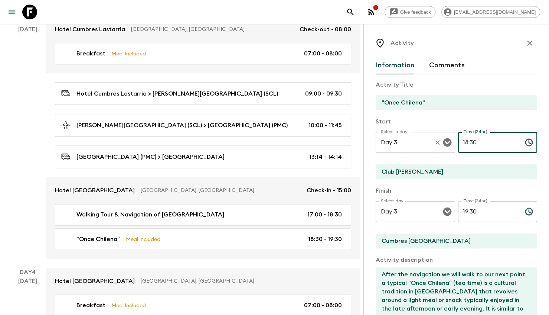
drag, startPoint x: 478, startPoint y: 140, endPoint x: 442, endPoint y: 153, distance: 38.4
click at [447, 149] on div "Select a day Day 3 Select a day ​ Time (24hr) 18:30 Time (24hr) ​" at bounding box center [457, 146] width 162 height 29
type input "19:00"
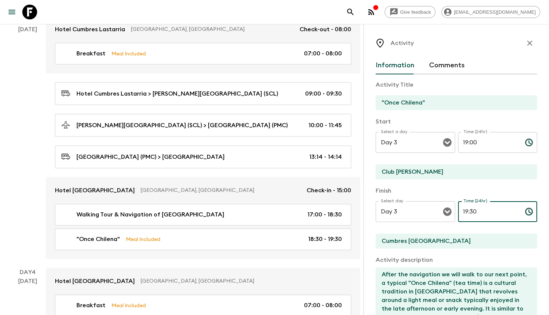
click at [473, 221] on input "19:30" at bounding box center [488, 211] width 61 height 21
click at [473, 220] on input "19:30" at bounding box center [488, 211] width 61 height 21
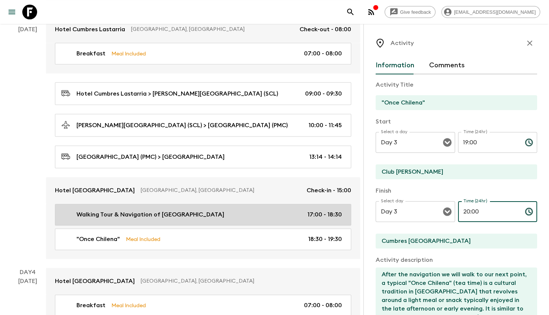
type input "20:00"
click at [294, 210] on div "Walking Tour & Navigation of Puerto Varas Bay 17:00 - 18:30" at bounding box center [201, 214] width 281 height 9
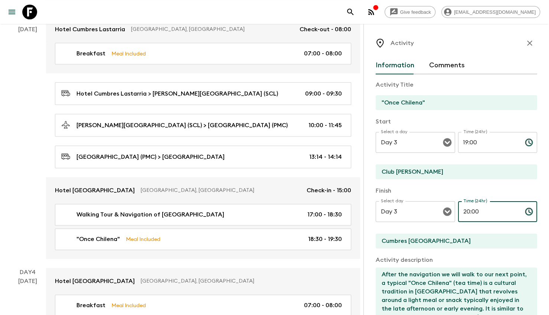
type input "Walking Tour & Navigation of [GEOGRAPHIC_DATA]"
type input "Cumbres Puerto Varas Hotel"
type input "Puerto Varas Pier"
type textarea "Walking through the bay before take the navigation. The cityr of Puerto Varas i…"
checkbox input "false"
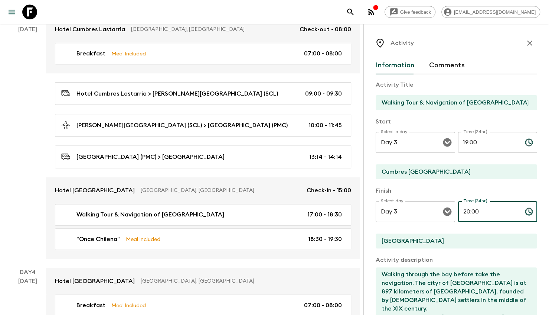
type input "17:00"
click at [491, 216] on input "18:30" at bounding box center [488, 211] width 61 height 21
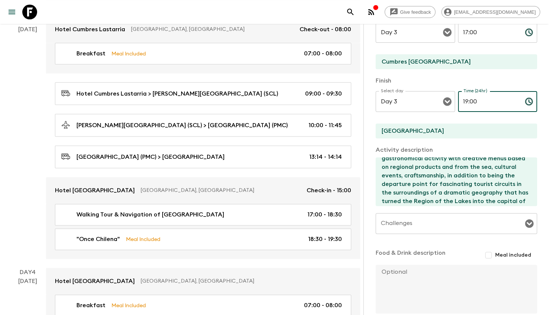
scroll to position [149, 0]
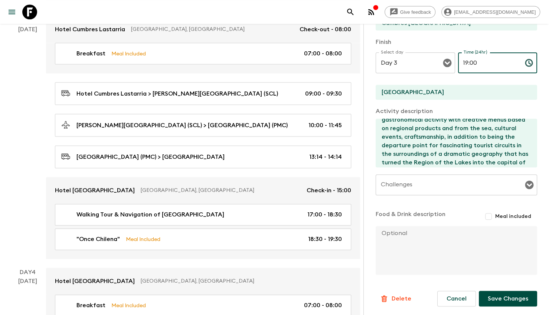
type input "19:00"
click at [512, 294] on button "Save Changes" at bounding box center [508, 299] width 58 height 16
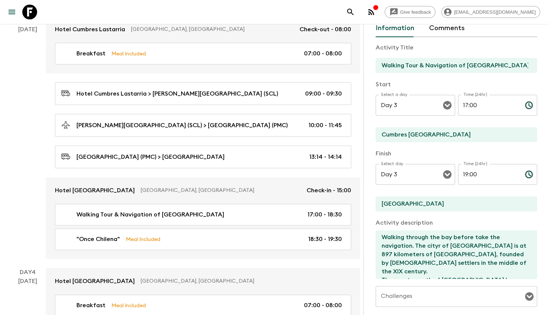
scroll to position [0, 0]
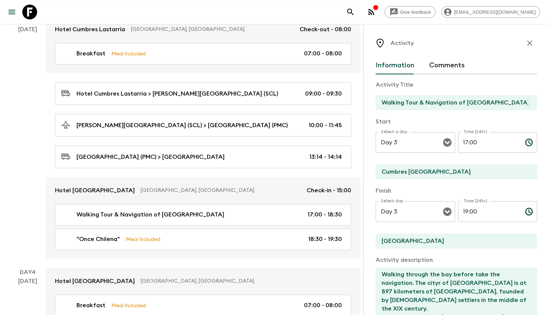
click at [528, 41] on icon "button" at bounding box center [530, 43] width 9 height 9
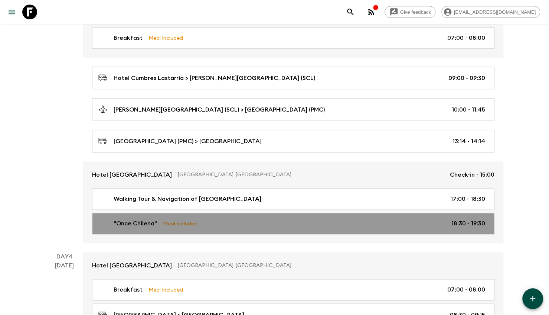
click at [411, 219] on div ""Once Chilena" Meal Included 18:30 - 19:30" at bounding box center [291, 223] width 387 height 9
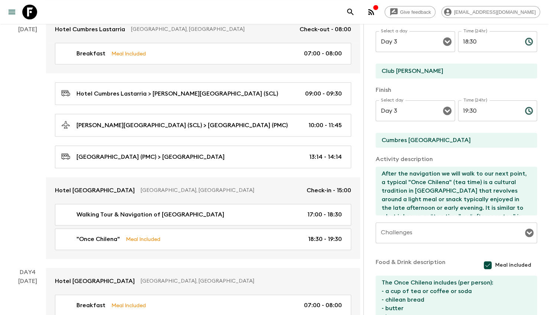
scroll to position [39, 0]
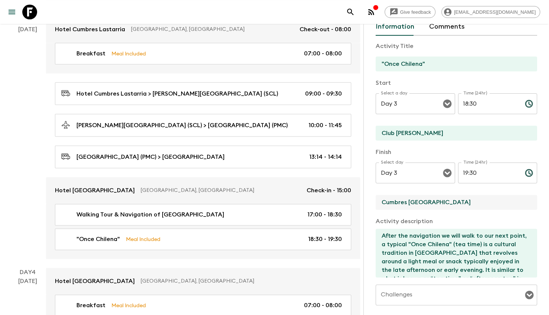
click at [487, 206] on input "Cumbres Puerto Varas Hotel" at bounding box center [454, 202] width 156 height 15
click at [484, 176] on input "19:30" at bounding box center [488, 172] width 61 height 21
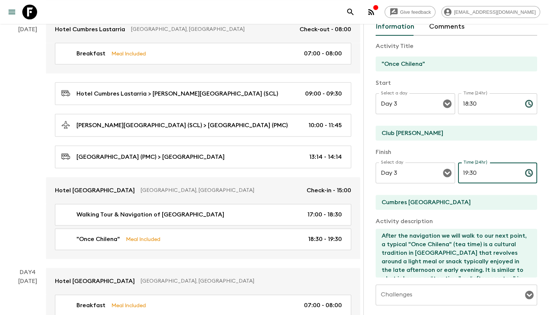
click at [484, 176] on input "19:30" at bounding box center [488, 172] width 61 height 21
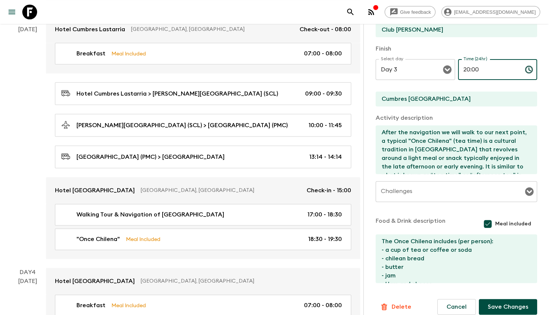
scroll to position [150, 0]
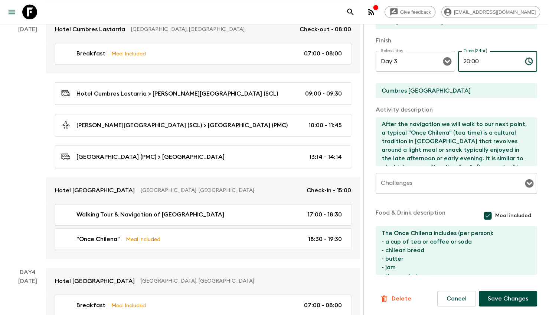
type input "20:00"
click at [490, 302] on button "Save Changes" at bounding box center [508, 299] width 58 height 16
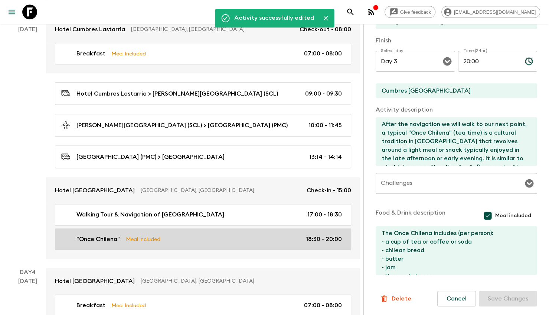
click at [239, 234] on div ""Once Chilena" Meal Included 18:30 - 20:00" at bounding box center [201, 238] width 281 height 9
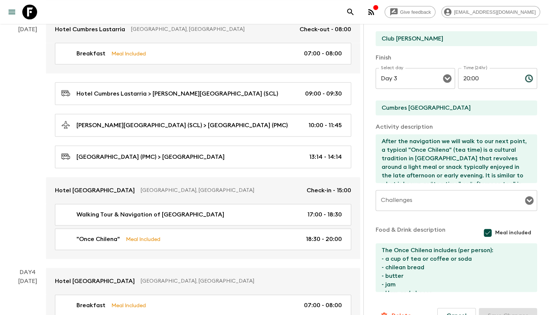
scroll to position [1, 0]
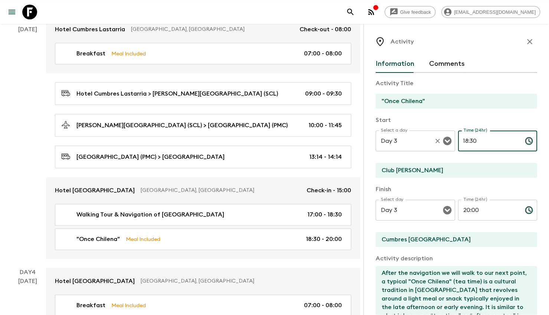
drag, startPoint x: 483, startPoint y: 136, endPoint x: 448, endPoint y: 134, distance: 34.3
click at [449, 134] on div "Select a day Day 3 Select a day ​ Time (24hr) 18:30 Time (24hr) ​" at bounding box center [457, 144] width 162 height 29
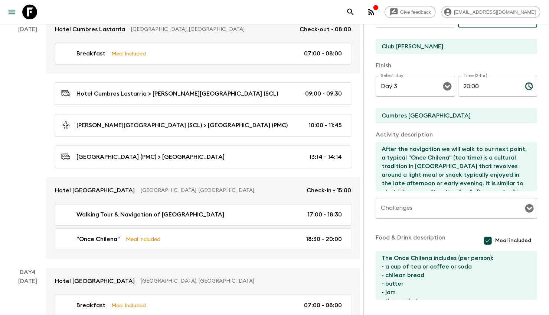
scroll to position [150, 0]
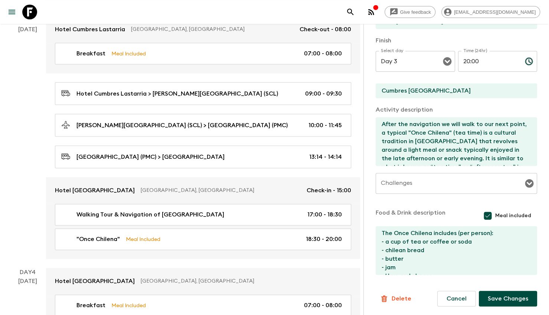
type input "19:00"
click at [510, 292] on button "Save Changes" at bounding box center [508, 299] width 58 height 16
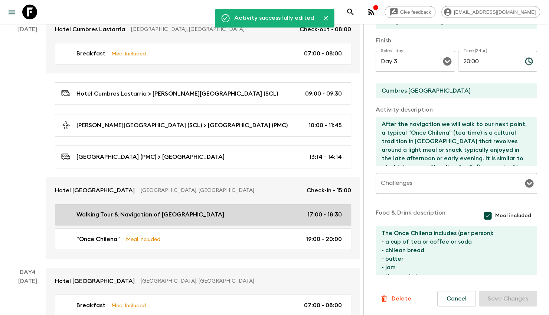
click at [261, 204] on link "Walking Tour & Navigation of Puerto Varas Bay 17:00 - 18:30" at bounding box center [203, 215] width 296 height 22
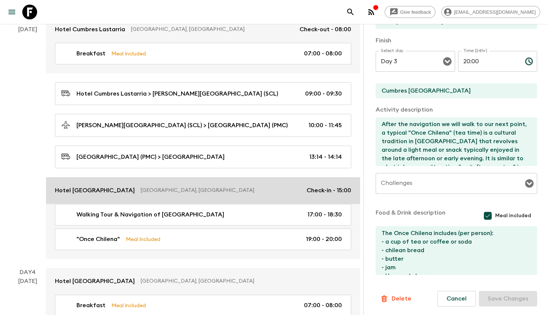
type input "Walking Tour & Navigation of [GEOGRAPHIC_DATA]"
type input "Cumbres Puerto Varas Hotel"
type input "Puerto Varas Pier"
type textarea "Walking through the bay before take the navigation. The cityr of Puerto Varas i…"
checkbox input "false"
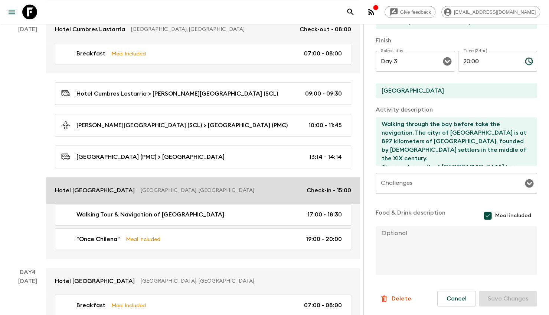
type input "17:00"
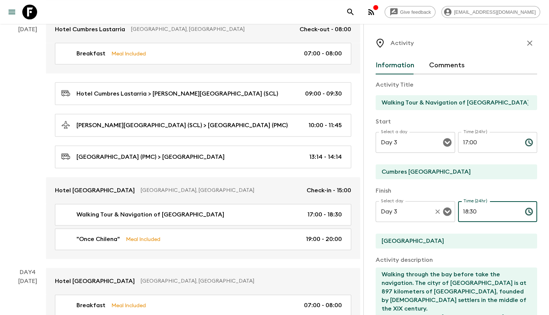
drag, startPoint x: 483, startPoint y: 214, endPoint x: 432, endPoint y: 214, distance: 50.9
click at [432, 214] on div "Select day Day 3 Select day ​ Time (24hr) 18:30 Time (24hr) ​" at bounding box center [457, 215] width 162 height 29
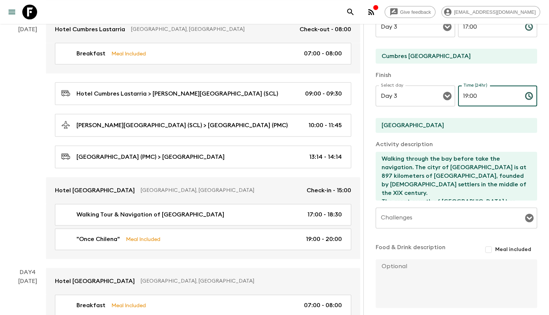
scroll to position [149, 0]
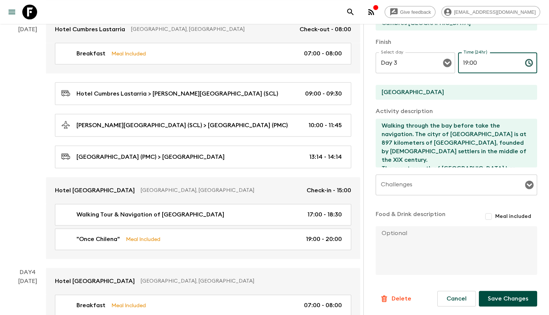
type input "19:00"
click at [501, 298] on button "Save Changes" at bounding box center [508, 299] width 58 height 16
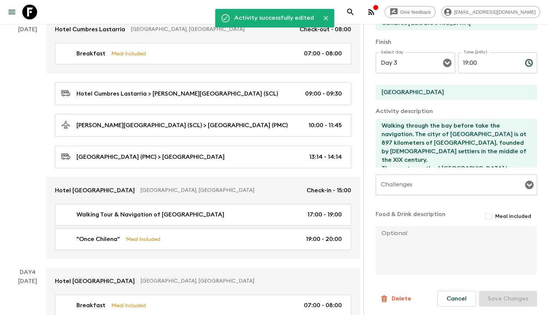
scroll to position [0, 0]
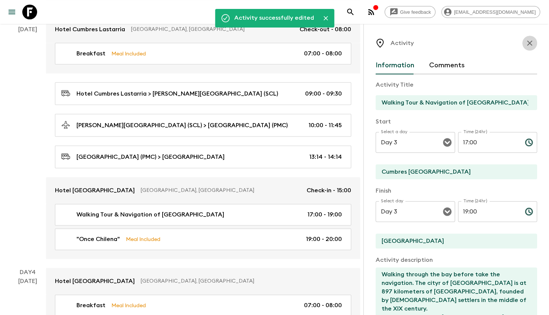
click at [528, 44] on icon "button" at bounding box center [530, 43] width 9 height 9
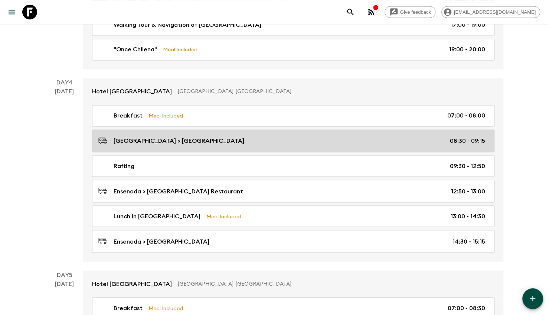
scroll to position [669, 0]
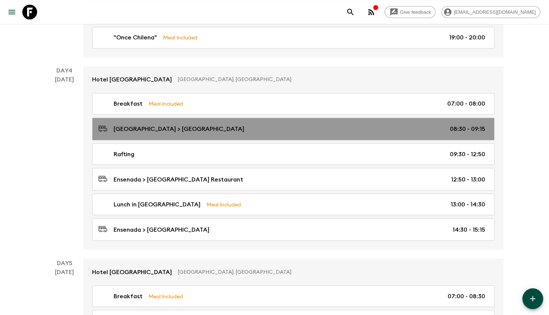
click at [273, 117] on link "Cumbres Puerto Varas Hotel > Ensenada 08:30 - 09:15" at bounding box center [293, 128] width 403 height 23
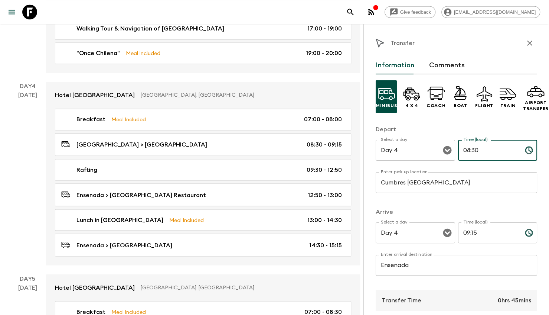
drag, startPoint x: 493, startPoint y: 153, endPoint x: 465, endPoint y: 151, distance: 27.6
click at [465, 151] on input "08:30" at bounding box center [488, 150] width 61 height 21
click at [465, 151] on input "00:90" at bounding box center [488, 150] width 61 height 21
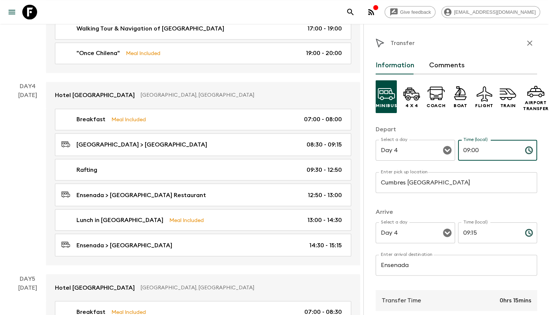
type input "09:00"
click at [475, 242] on input "09:15" at bounding box center [488, 232] width 61 height 21
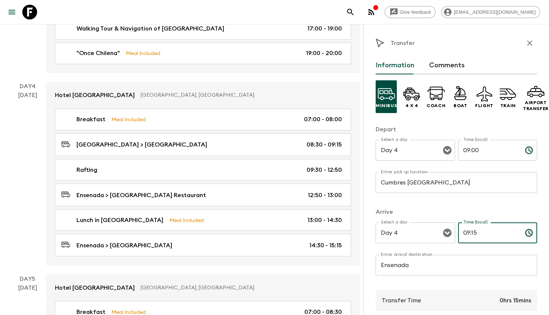
click at [475, 242] on input "09:15" at bounding box center [488, 232] width 61 height 21
click at [475, 241] on input "09:15" at bounding box center [488, 232] width 61 height 21
click at [476, 241] on input "09:15" at bounding box center [488, 232] width 61 height 21
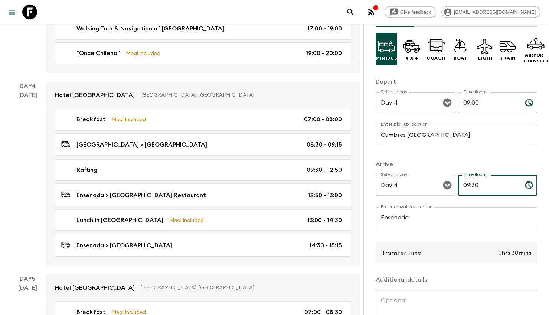
scroll to position [119, 0]
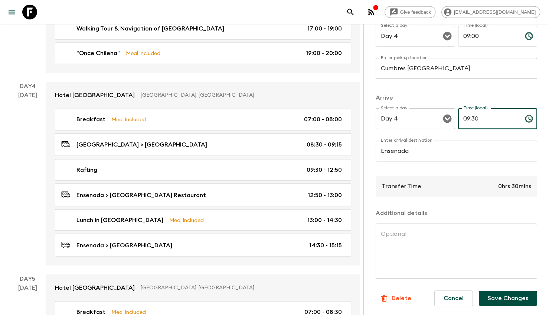
type input "09:30"
click at [499, 292] on button "Save Changes" at bounding box center [508, 298] width 58 height 15
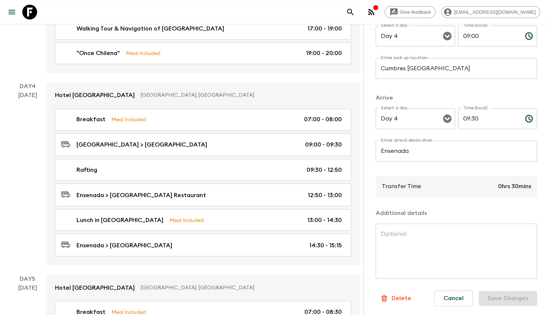
scroll to position [0, 0]
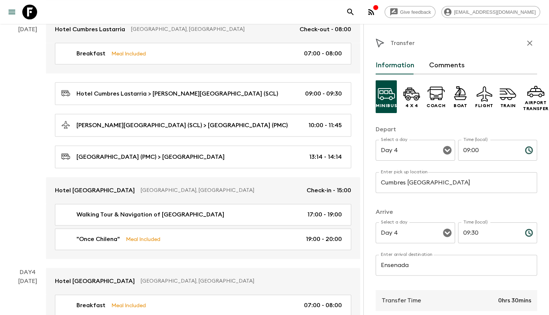
click at [526, 46] on icon "button" at bounding box center [530, 43] width 9 height 9
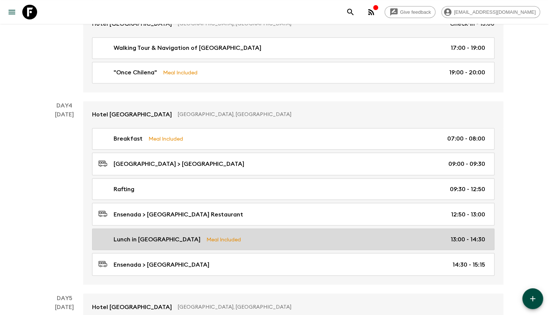
scroll to position [706, 0]
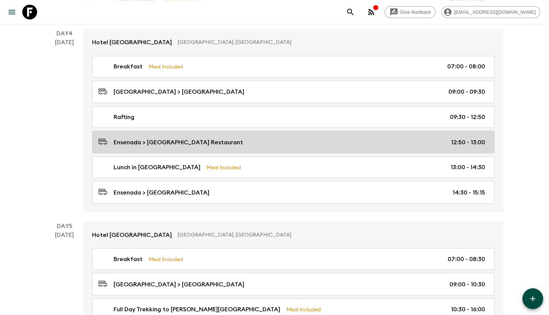
click at [331, 137] on div "Ensenada > Borde Lago Restaurant 12:50 - 13:00" at bounding box center [291, 142] width 387 height 10
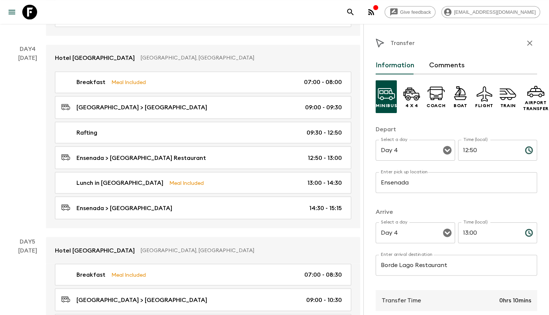
drag, startPoint x: 426, startPoint y: 277, endPoint x: 427, endPoint y: 271, distance: 6.4
click at [427, 274] on div "Enter arrival destination Borde Lago Restaurant Enter arrival destination ​" at bounding box center [457, 268] width 162 height 29
click at [427, 269] on input "Borde Lago Restaurant" at bounding box center [457, 264] width 162 height 21
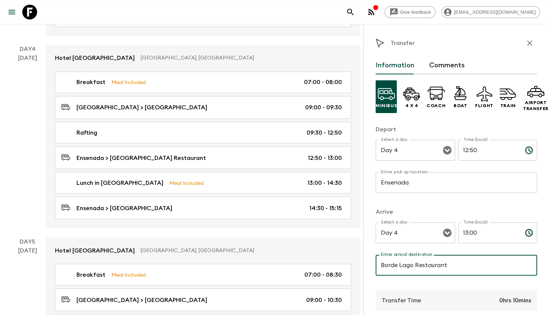
click at [427, 269] on input "Borde Lago Restaurant" at bounding box center [457, 264] width 162 height 21
type input "p"
type input "Petrohué Lodge"
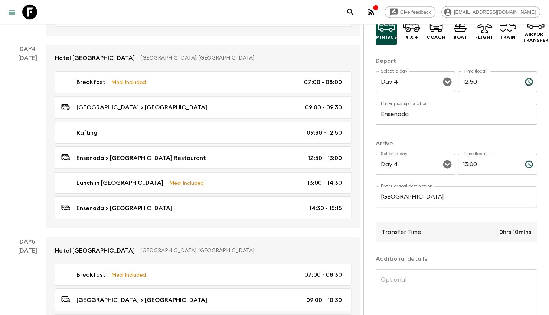
scroll to position [119, 0]
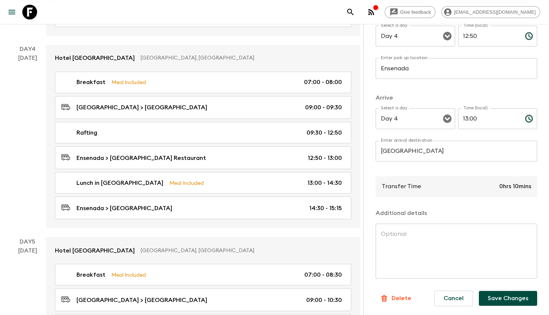
click at [493, 291] on button "Save Changes" at bounding box center [508, 298] width 58 height 15
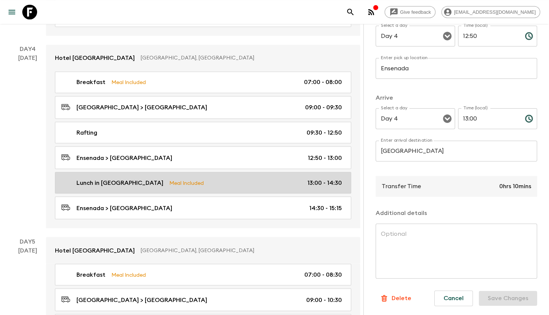
click at [245, 178] on div "Lunch in Borde Lago Meal Included 13:00 - 14:30" at bounding box center [201, 182] width 281 height 9
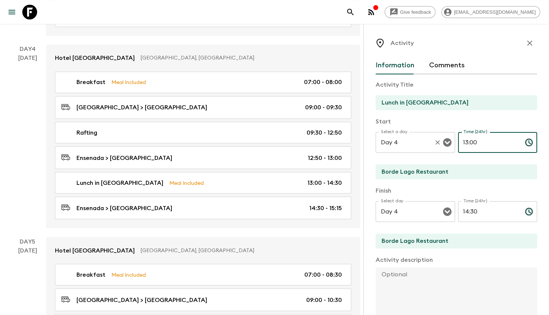
drag, startPoint x: 486, startPoint y: 145, endPoint x: 439, endPoint y: 145, distance: 46.8
click at [439, 145] on div "Select a day Day 4 Select a day ​ Time (24hr) 13:00 Time (24hr) ​" at bounding box center [457, 146] width 162 height 29
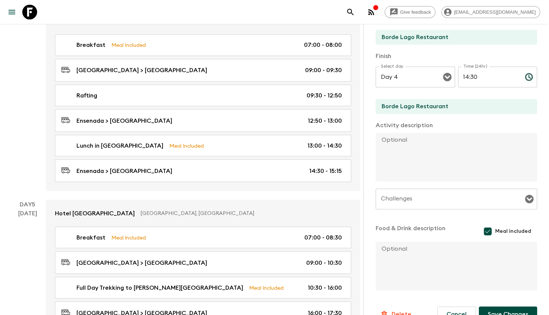
scroll to position [150, 0]
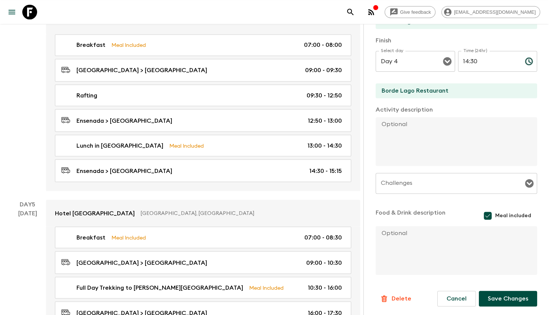
type input "13:30"
click at [493, 295] on button "Save Changes" at bounding box center [508, 299] width 58 height 16
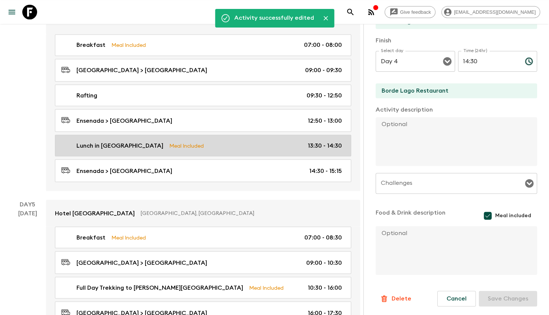
drag, startPoint x: 288, startPoint y: 153, endPoint x: 340, endPoint y: 135, distance: 55.0
click at [288, 165] on div "Ensenada > Cumbres Puerto Varas Hotel 14:30 - 15:15" at bounding box center [201, 170] width 281 height 10
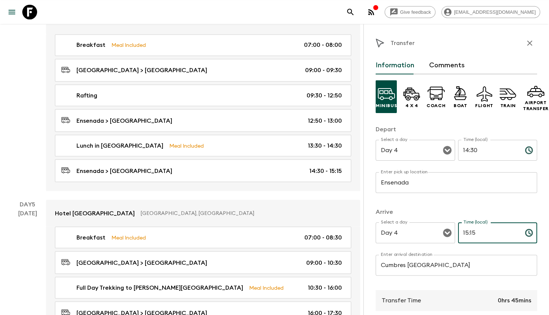
drag, startPoint x: 478, startPoint y: 233, endPoint x: 452, endPoint y: 227, distance: 26.7
click at [452, 227] on div "Select a day Day 4 Select a day ​ Time (local) 15:15 Time (local) ​" at bounding box center [457, 236] width 162 height 29
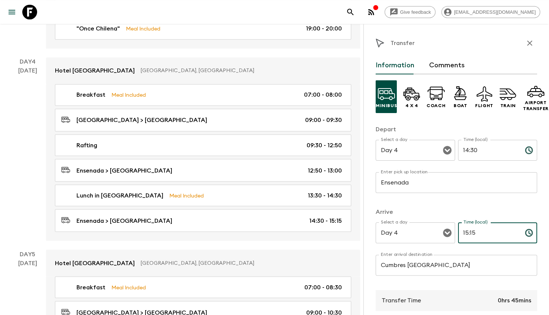
scroll to position [632, 0]
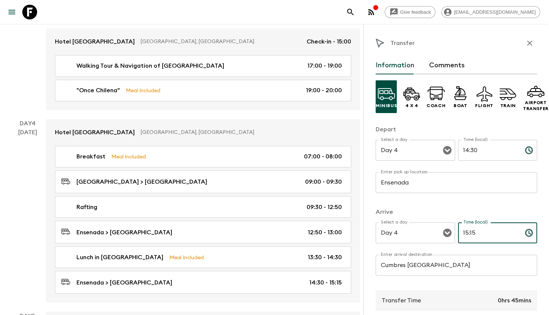
click at [526, 43] on icon "button" at bounding box center [530, 43] width 9 height 9
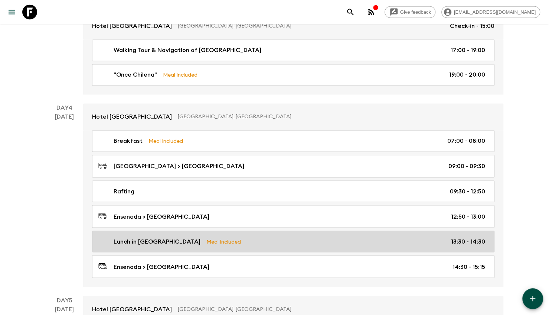
click at [236, 237] on div "Lunch in Borde Lago Meal Included 13:30 - 14:30" at bounding box center [291, 241] width 387 height 9
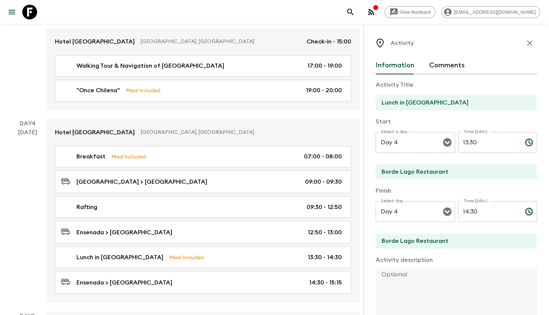
click at [438, 237] on input "Borde Lago Restaurant" at bounding box center [454, 240] width 156 height 15
type input "Petrohué Lodge"
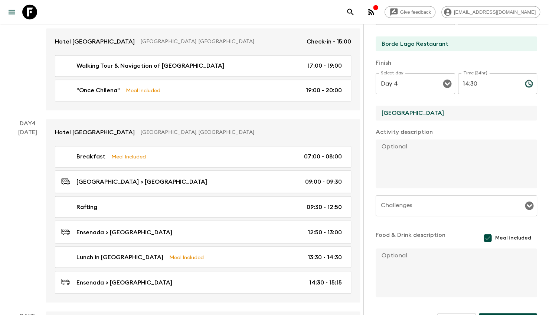
scroll to position [150, 0]
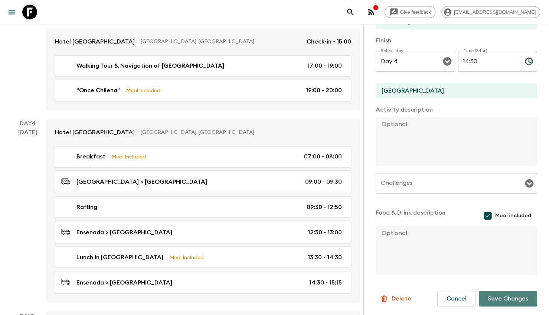
click at [499, 293] on button "Save Changes" at bounding box center [508, 299] width 58 height 16
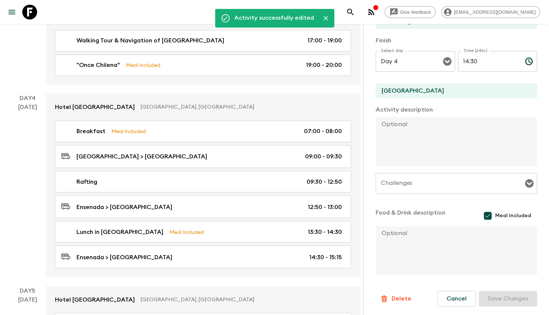
scroll to position [669, 0]
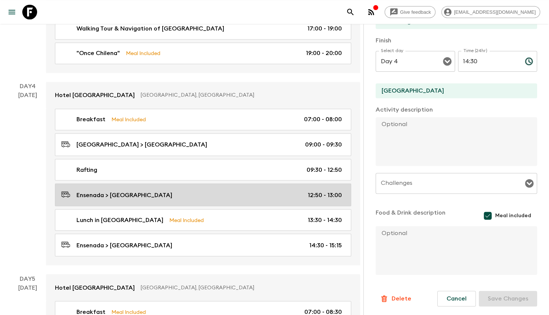
click at [248, 189] on div "Ensenada > Petrohué Lodge 12:50 - 13:00" at bounding box center [201, 194] width 281 height 10
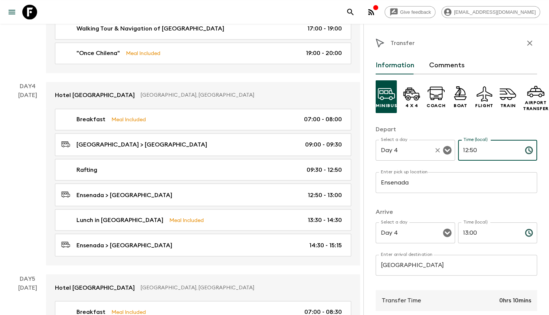
drag, startPoint x: 482, startPoint y: 149, endPoint x: 419, endPoint y: 145, distance: 62.9
click at [419, 145] on div "Select a day Day 4 Select a day ​ Time (local) 12:50 Time (local) ​" at bounding box center [457, 154] width 162 height 29
type input "13:"
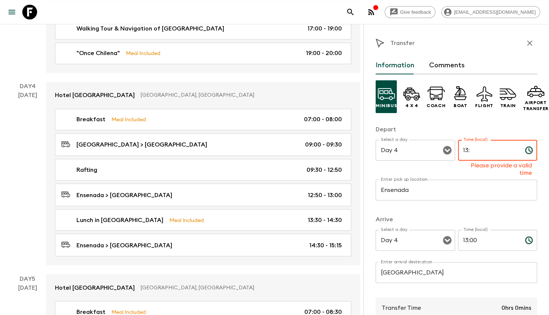
click at [484, 153] on input "13:" at bounding box center [488, 150] width 61 height 21
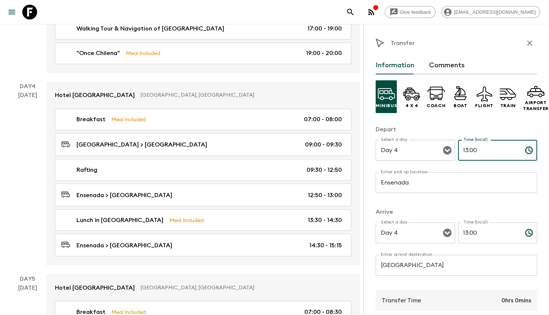
type input "13:00"
click at [475, 223] on label "Time (local)" at bounding box center [476, 222] width 24 height 6
click at [475, 223] on input "13:00" at bounding box center [488, 232] width 61 height 21
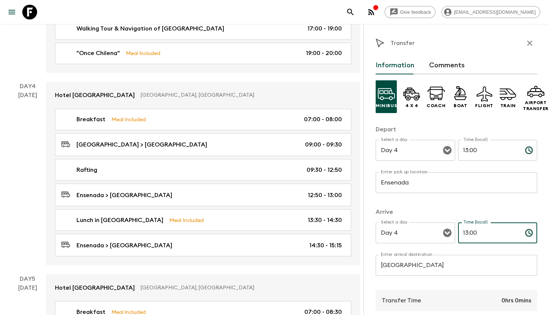
click at [480, 233] on input "13:00" at bounding box center [488, 232] width 61 height 21
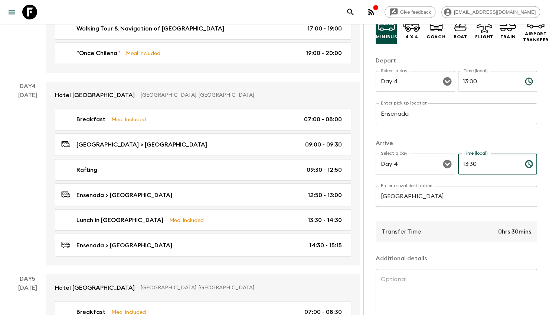
scroll to position [119, 0]
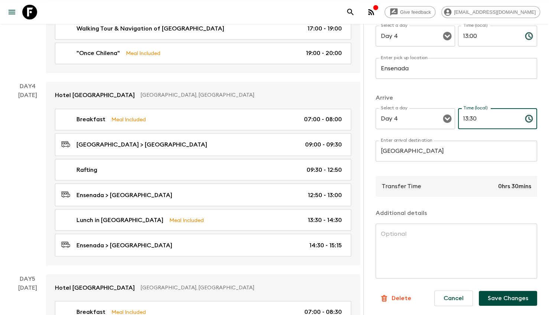
type input "13:30"
click at [493, 291] on button "Save Changes" at bounding box center [508, 298] width 58 height 15
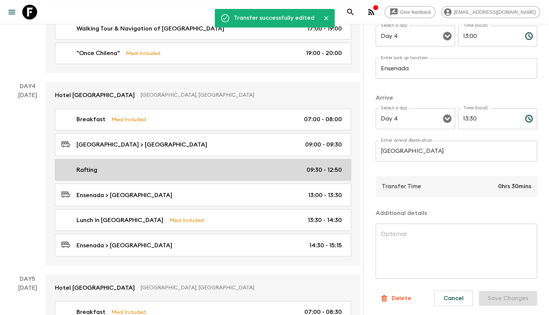
click at [287, 165] on div "Rafting 09:30 - 12:50" at bounding box center [201, 169] width 281 height 9
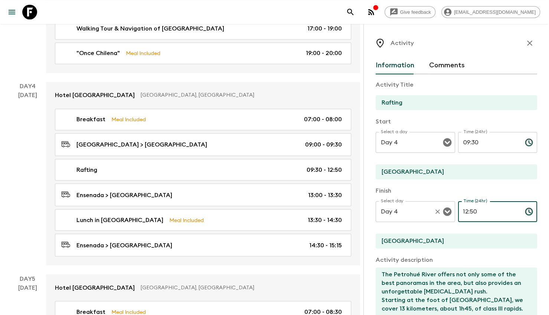
drag, startPoint x: 460, startPoint y: 212, endPoint x: 445, endPoint y: 213, distance: 15.2
click at [445, 211] on div "Select day Day 4 Select day ​ Time (24hr) 12:50 Time (24hr) ​" at bounding box center [457, 215] width 162 height 29
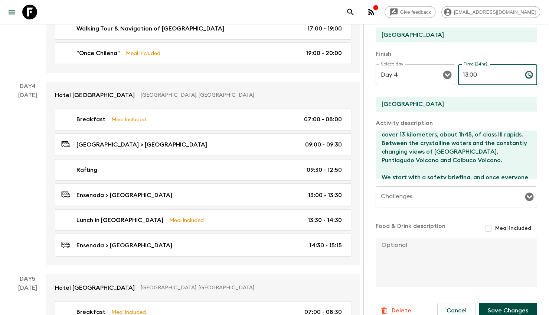
scroll to position [149, 0]
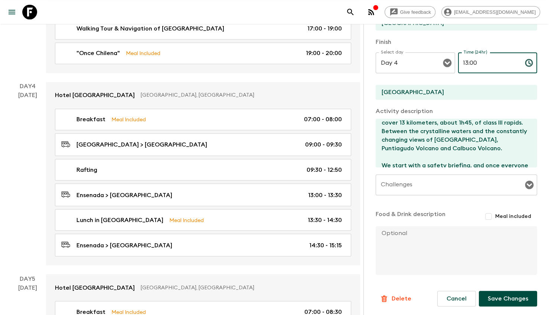
type input "13:00"
click at [503, 299] on button "Save Changes" at bounding box center [508, 299] width 58 height 16
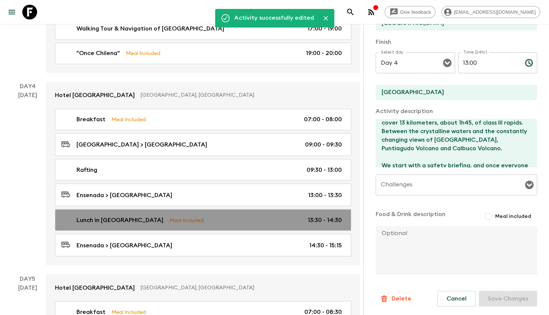
click at [276, 215] on div "Lunch in Borde Lago Meal Included 13:30 - 14:30" at bounding box center [201, 219] width 281 height 9
type input "Lunch in [GEOGRAPHIC_DATA]"
type input "Borde Lago Restaurant"
type input "Petrohué Lodge"
checkbox input "true"
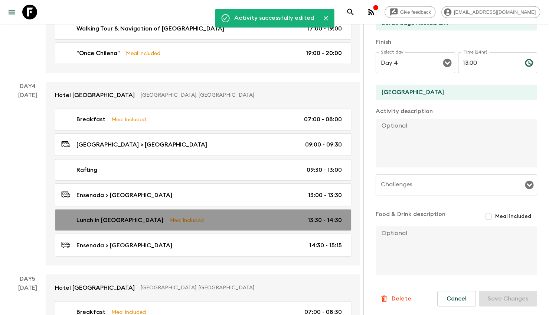
type input "13:30"
type input "14:30"
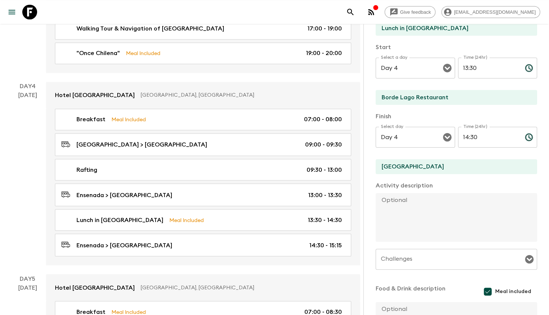
scroll to position [37, 0]
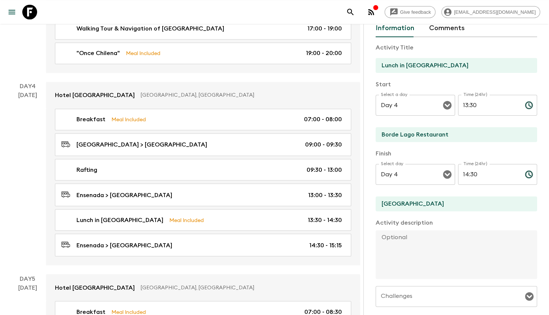
drag, startPoint x: 477, startPoint y: 75, endPoint x: 471, endPoint y: 78, distance: 6.3
click at [471, 78] on div "Activity Title Lunch in Borde Lago Start Select a day Day 4 Select a day ​ Time…" at bounding box center [457, 212] width 162 height 351
drag, startPoint x: 476, startPoint y: 101, endPoint x: 449, endPoint y: 103, distance: 26.9
click at [449, 103] on div "Select a day Day 4 Select a day ​ Time (24hr) 13:30 Time (24hr) ​" at bounding box center [457, 109] width 162 height 29
click at [464, 104] on input "13:30" at bounding box center [488, 105] width 61 height 21
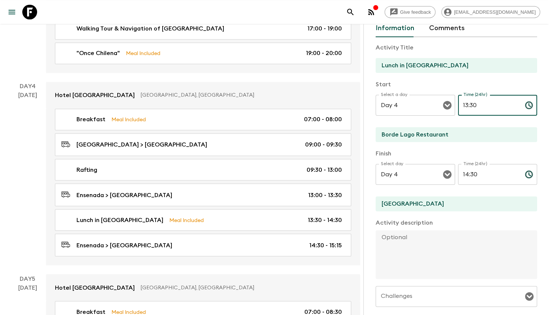
click at [464, 104] on input "13:30" at bounding box center [488, 105] width 61 height 21
drag, startPoint x: 464, startPoint y: 104, endPoint x: 465, endPoint y: 108, distance: 4.2
click at [464, 104] on input "13:30" at bounding box center [488, 105] width 61 height 21
type input "14:00"
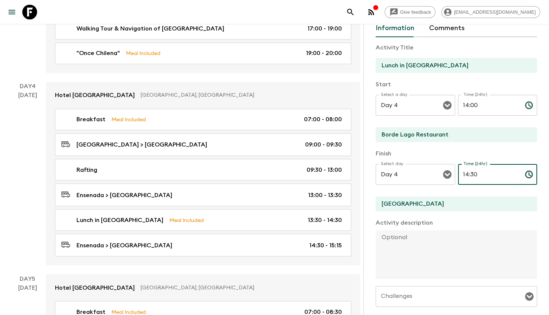
click at [483, 172] on input "14:30" at bounding box center [488, 174] width 61 height 21
click at [483, 175] on input "14:30" at bounding box center [488, 174] width 61 height 21
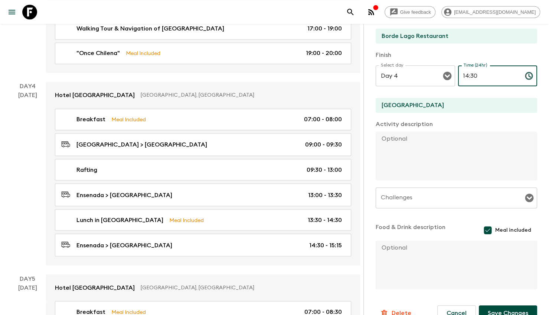
scroll to position [149, 0]
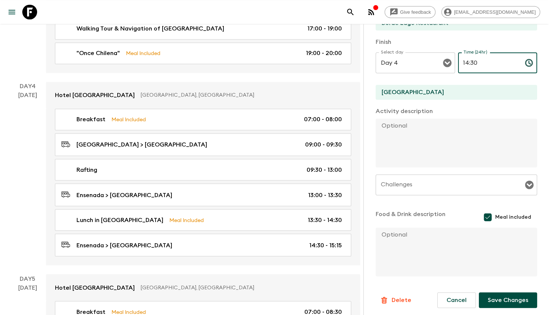
click at [494, 298] on button "Save Changes" at bounding box center [508, 300] width 58 height 16
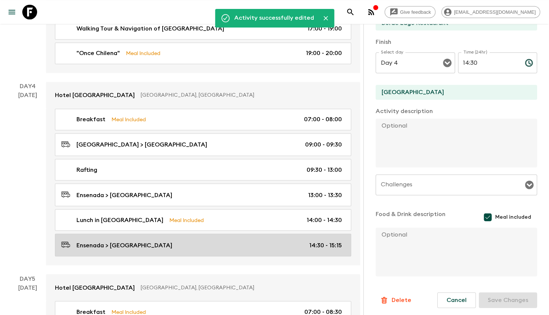
click at [278, 233] on link "Ensenada > Cumbres Puerto Varas Hotel 14:30 - 15:15" at bounding box center [203, 244] width 296 height 23
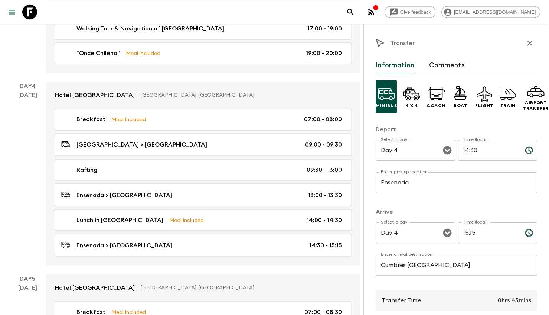
drag, startPoint x: 452, startPoint y: 157, endPoint x: 456, endPoint y: 155, distance: 4.8
click at [454, 156] on div "Select a day Day 4 Select a day ​ Time (local) 14:30 Time (local) ​" at bounding box center [457, 154] width 162 height 29
click at [470, 150] on input "14:30" at bounding box center [488, 150] width 61 height 21
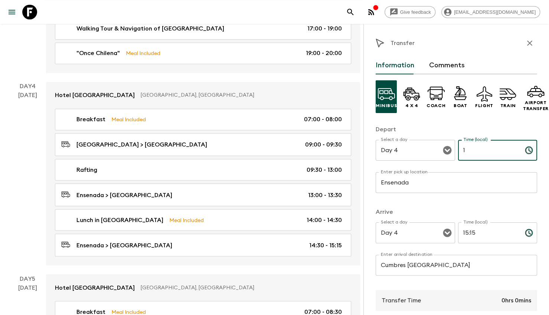
type input "1"
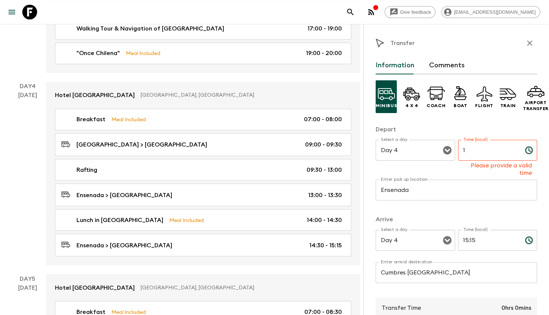
drag, startPoint x: 534, startPoint y: 43, endPoint x: 530, endPoint y: 43, distance: 4.1
click at [533, 42] on div "Transfer Information Comments Minibus 4 x 4 Coach Boat Flight Train Airport Tra…" at bounding box center [457, 181] width 186 height 315
click at [529, 43] on button "button" at bounding box center [530, 43] width 15 height 15
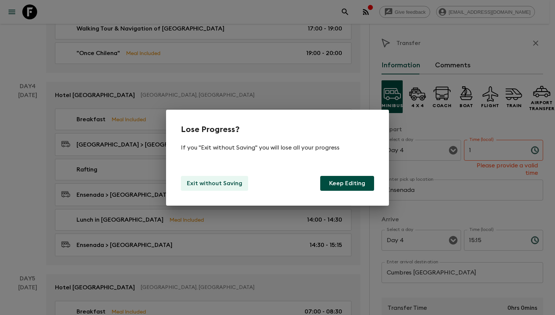
click at [204, 185] on p "Exit without Saving" at bounding box center [214, 183] width 55 height 9
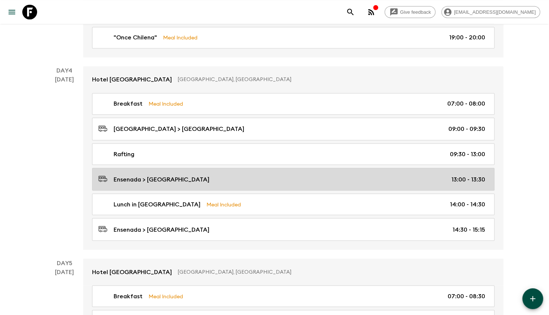
click at [331, 176] on div "Ensenada > Petrohué Lodge 13:00 - 13:30" at bounding box center [291, 179] width 387 height 10
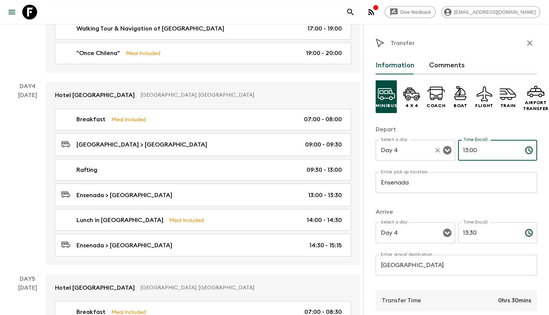
drag, startPoint x: 463, startPoint y: 149, endPoint x: 421, endPoint y: 150, distance: 41.6
click at [421, 150] on div "Select a day Day 4 Select a day ​ Time (local) 13:00 Time (local) ​" at bounding box center [457, 154] width 162 height 29
type input "13:30"
click at [461, 234] on input "13:30" at bounding box center [488, 232] width 61 height 21
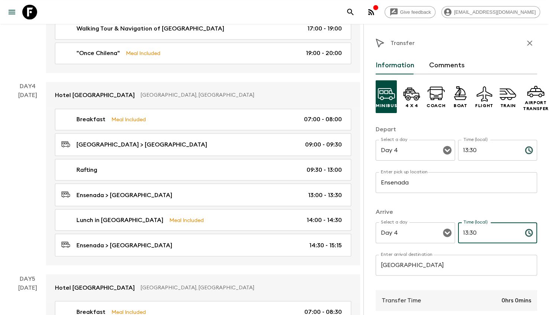
click at [461, 234] on input "13:30" at bounding box center [488, 232] width 61 height 21
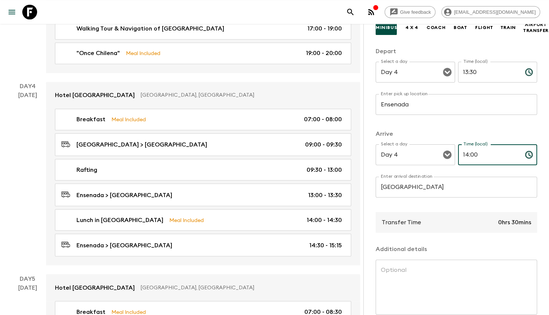
scroll to position [119, 0]
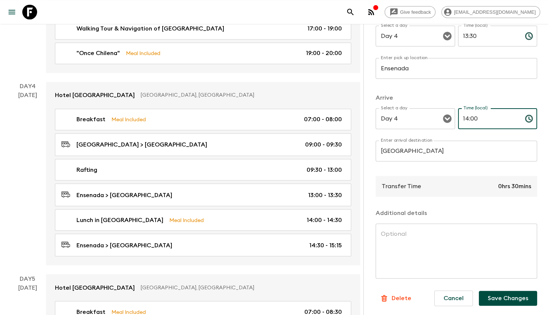
type input "14:00"
click at [507, 299] on button "Save Changes" at bounding box center [508, 298] width 58 height 15
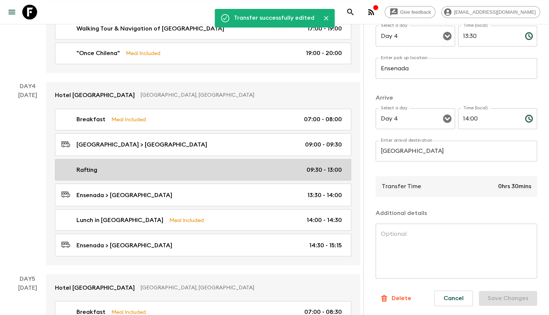
click at [245, 165] on div "Rafting 09:30 - 13:00" at bounding box center [201, 169] width 281 height 9
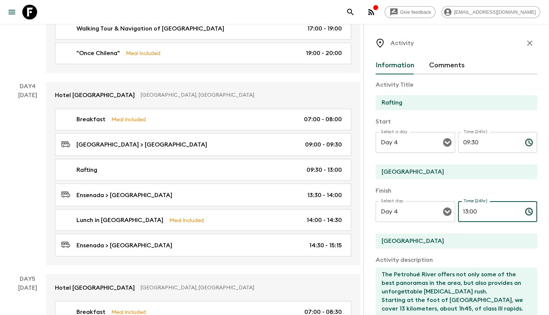
drag, startPoint x: 477, startPoint y: 214, endPoint x: 470, endPoint y: 212, distance: 7.9
click at [470, 212] on input "13:00" at bounding box center [488, 211] width 61 height 21
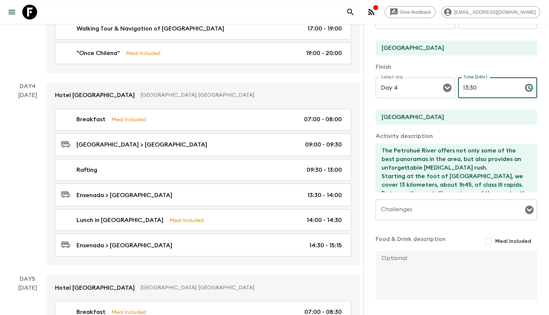
scroll to position [149, 0]
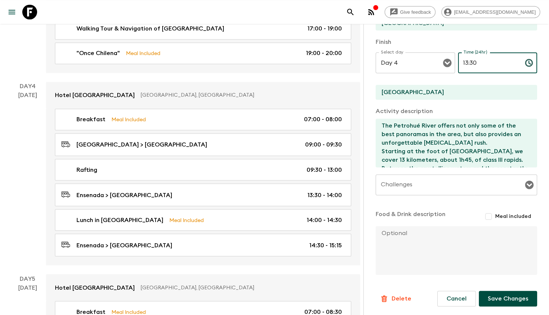
type input "13:30"
click at [506, 294] on button "Save Changes" at bounding box center [508, 299] width 58 height 16
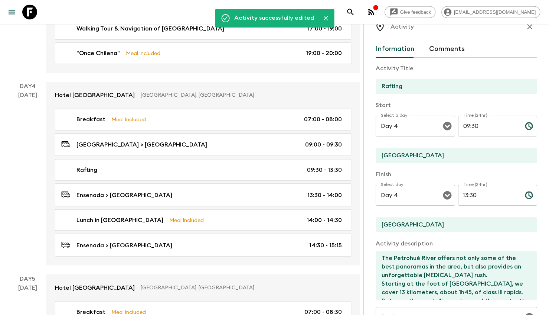
scroll to position [0, 0]
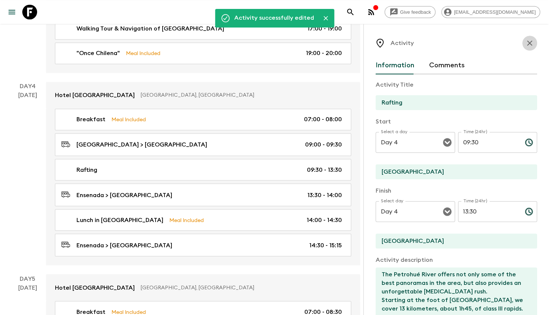
click at [526, 44] on icon "button" at bounding box center [530, 43] width 9 height 9
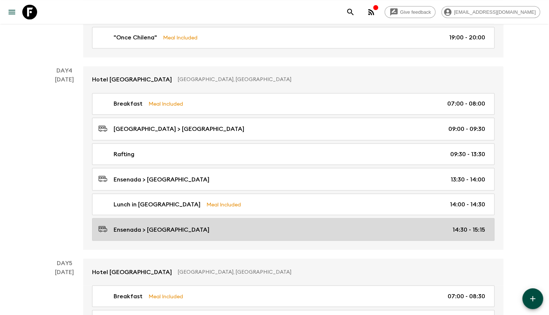
click at [363, 226] on div "Ensenada > Cumbres Puerto Varas Hotel 14:30 - 15:15" at bounding box center [291, 229] width 387 height 10
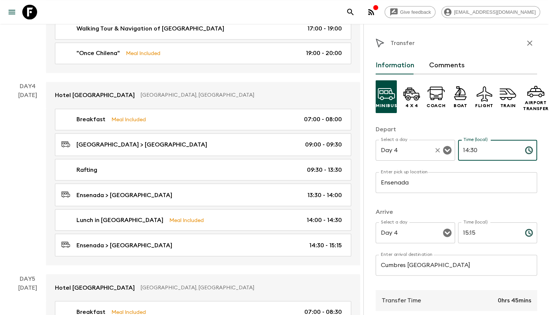
drag, startPoint x: 484, startPoint y: 147, endPoint x: 448, endPoint y: 146, distance: 36.4
click at [448, 146] on div "Select a day Day 4 Select a day ​ Time (local) 14:30 Time (local) ​" at bounding box center [457, 154] width 162 height 29
type input "15:30"
click at [481, 233] on input "15:15" at bounding box center [488, 232] width 61 height 21
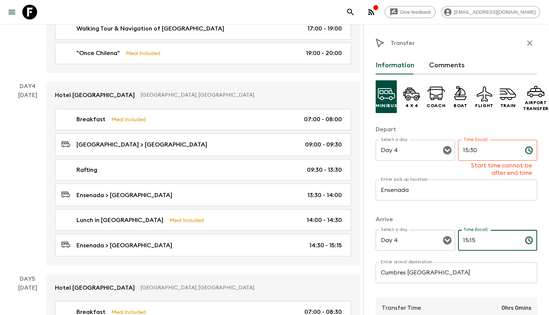
click at [481, 233] on input "15:15" at bounding box center [488, 240] width 61 height 21
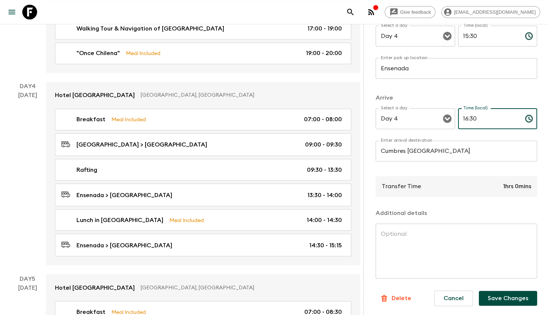
scroll to position [119, 0]
type input "16:30"
click at [495, 292] on button "Save Changes" at bounding box center [508, 298] width 58 height 15
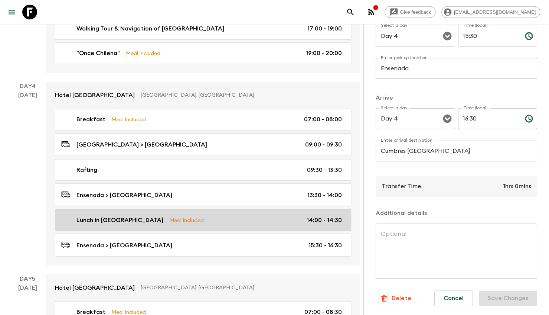
click at [264, 209] on link "Lunch in Borde Lago Meal Included 14:00 - 14:30" at bounding box center [203, 220] width 296 height 22
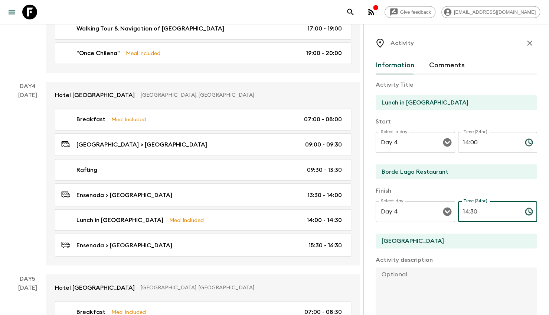
click at [487, 205] on input "14:30" at bounding box center [488, 211] width 61 height 21
click at [467, 213] on input "14:30" at bounding box center [488, 211] width 61 height 21
click at [464, 213] on input "14:30" at bounding box center [488, 211] width 61 height 21
click at [462, 213] on input "14:30" at bounding box center [488, 211] width 61 height 21
click at [463, 213] on input "14:30" at bounding box center [488, 211] width 61 height 21
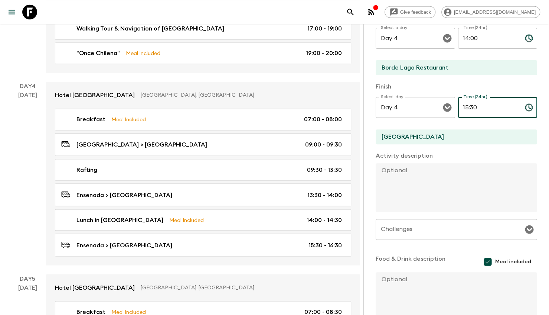
scroll to position [150, 0]
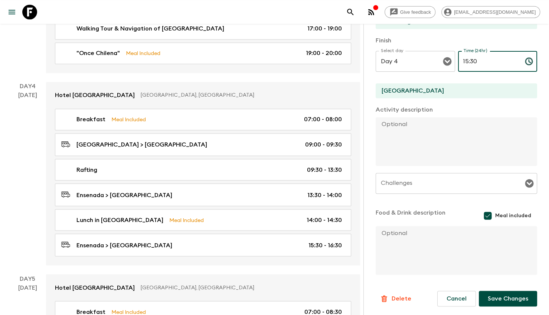
type input "15:30"
click at [516, 301] on button "Save Changes" at bounding box center [508, 299] width 58 height 16
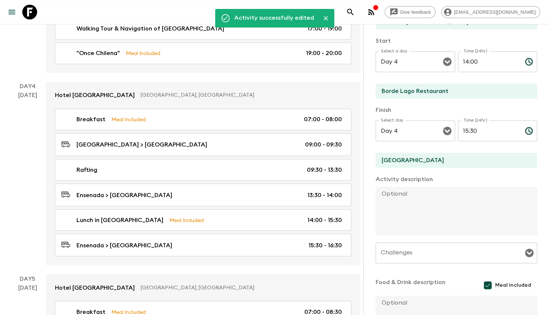
scroll to position [0, 0]
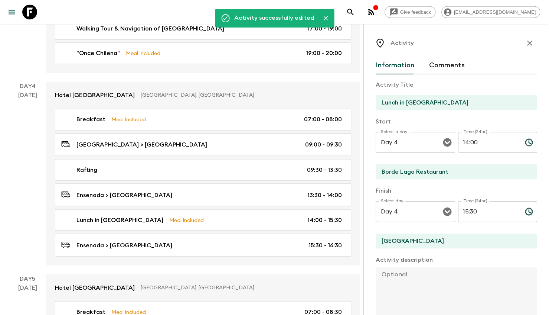
click at [526, 44] on icon "button" at bounding box center [530, 43] width 9 height 9
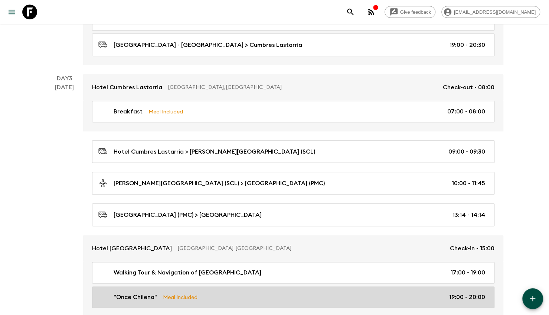
scroll to position [446, 0]
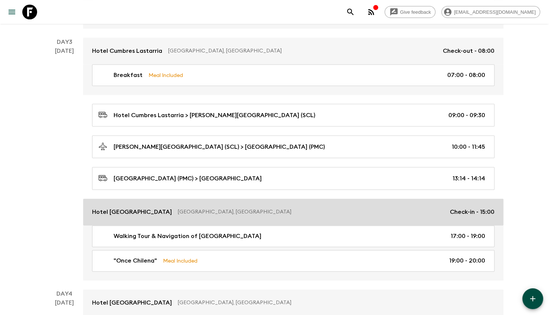
click at [212, 209] on p "[GEOGRAPHIC_DATA], [GEOGRAPHIC_DATA]" at bounding box center [311, 211] width 266 height 7
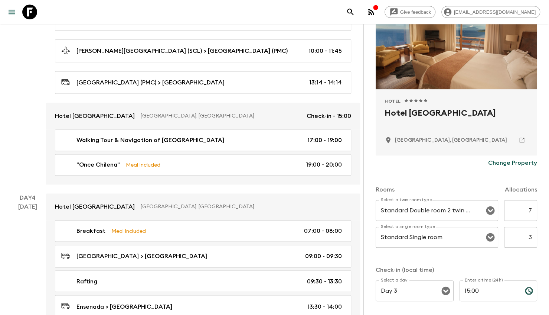
scroll to position [25, 0]
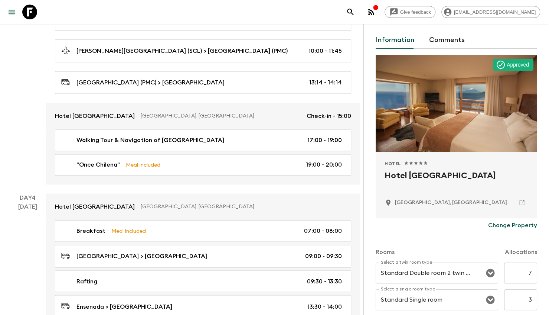
click at [464, 169] on h2 "Hotel [GEOGRAPHIC_DATA]" at bounding box center [457, 181] width 144 height 24
click at [511, 228] on p "Change Property" at bounding box center [513, 225] width 49 height 9
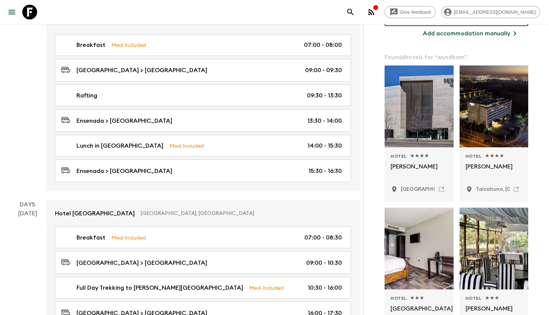
scroll to position [0, 0]
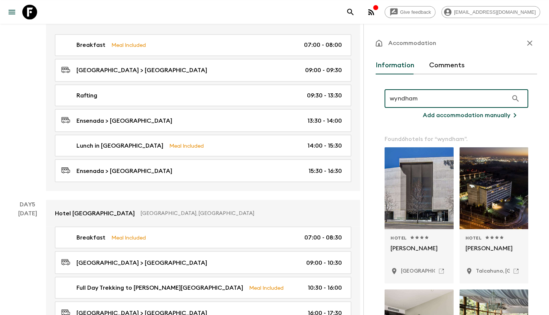
type input "wyndham"
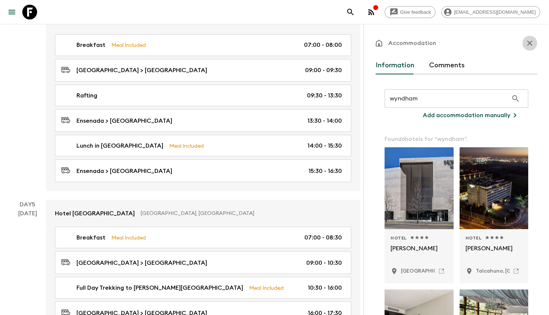
click at [526, 41] on icon "button" at bounding box center [530, 43] width 9 height 9
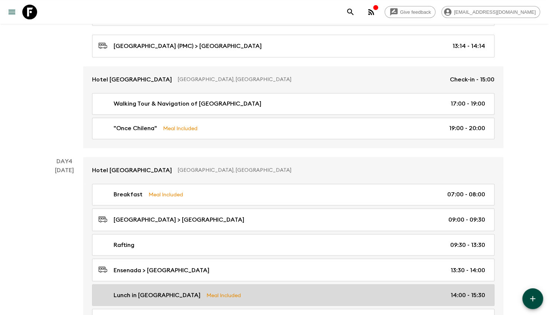
scroll to position [520, 0]
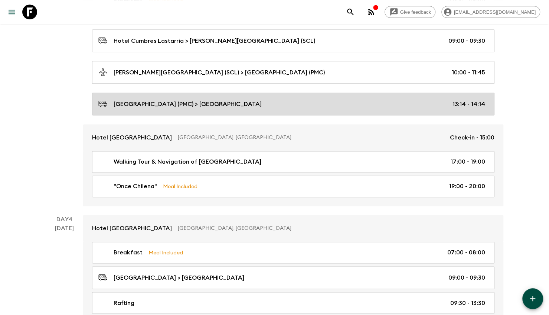
click at [259, 100] on p "Puerto Montt Airport (PMC) > Wyndham Puerto Varas" at bounding box center [188, 104] width 148 height 9
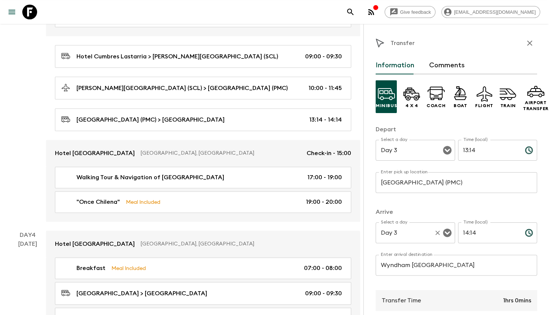
scroll to position [74, 0]
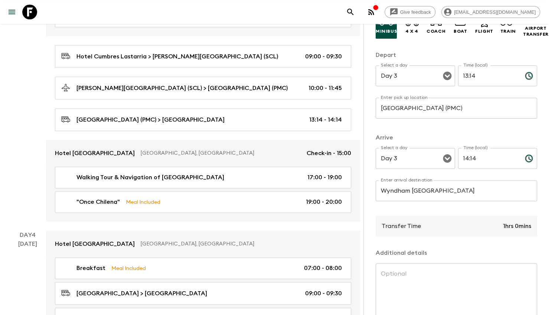
click at [399, 191] on input "Wyndham Puerto Varas" at bounding box center [457, 190] width 162 height 21
click at [409, 202] on p "​" at bounding box center [456, 205] width 151 height 7
click at [391, 194] on input "Wyndham Puerto Varas" at bounding box center [457, 190] width 162 height 21
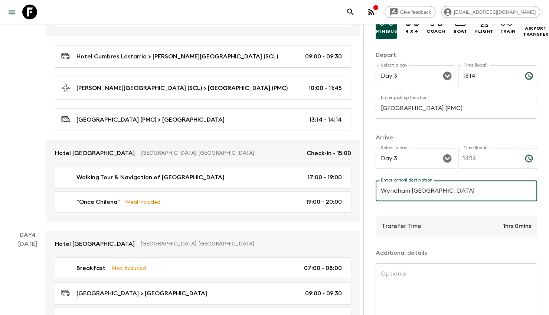
drag, startPoint x: 381, startPoint y: 192, endPoint x: 408, endPoint y: 192, distance: 26.4
click at [408, 192] on input "Wyndham Puerto Varas" at bounding box center [457, 190] width 162 height 21
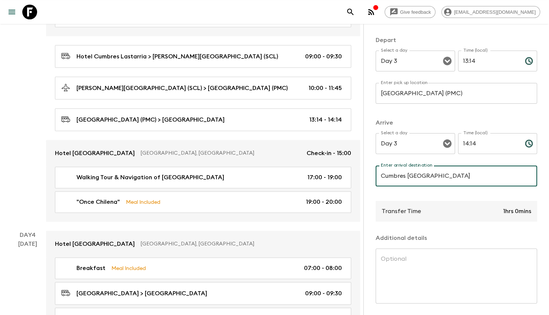
scroll to position [119, 0]
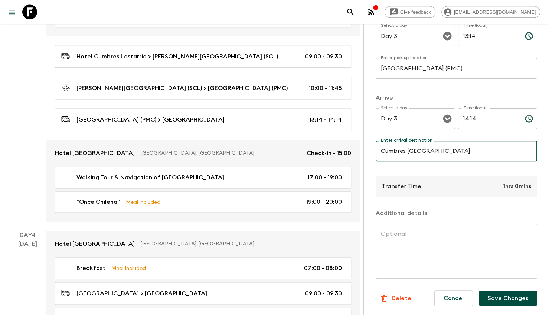
type input "Cumbres Puerto Varas"
click at [487, 295] on button "Save Changes" at bounding box center [508, 298] width 58 height 15
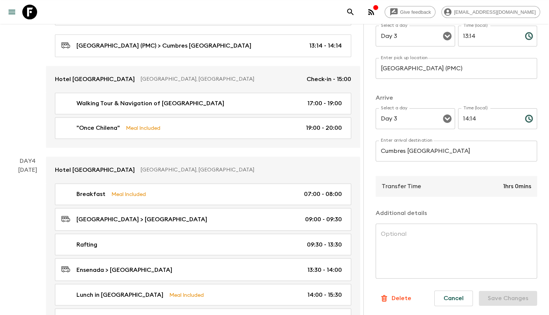
scroll to position [594, 0]
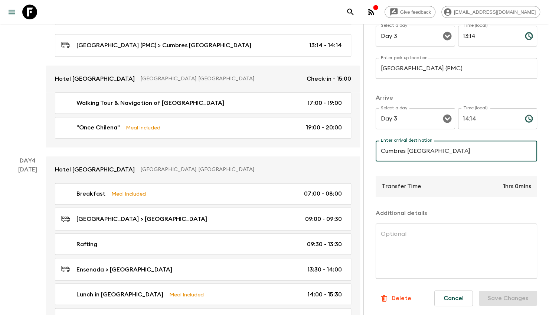
click at [454, 290] on button "Cancel" at bounding box center [454, 298] width 39 height 16
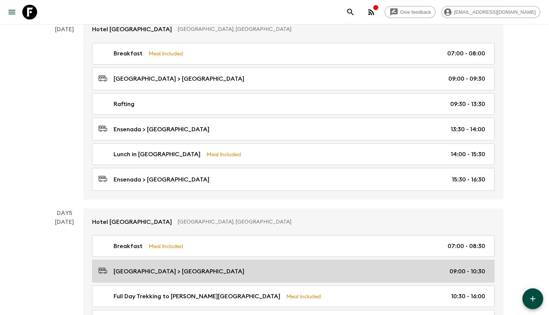
scroll to position [669, 0]
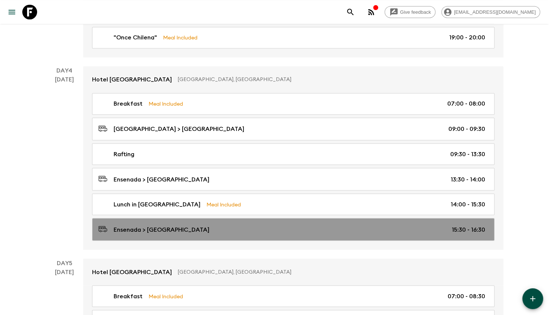
click at [308, 228] on div "Ensenada > Cumbres Puerto Varas Hotel 15:30 - 16:30" at bounding box center [291, 229] width 387 height 10
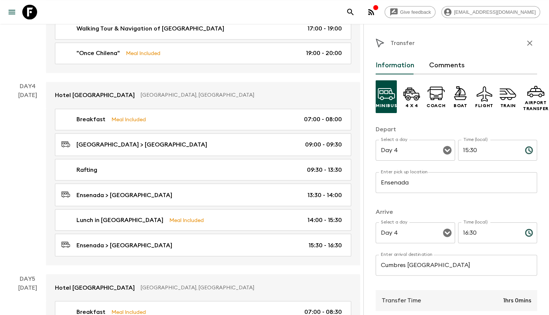
click at [475, 227] on input "16:30" at bounding box center [488, 232] width 61 height 21
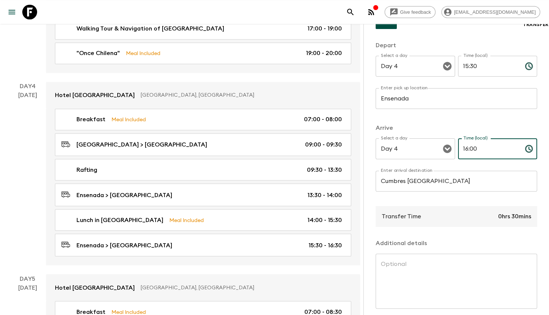
scroll to position [119, 0]
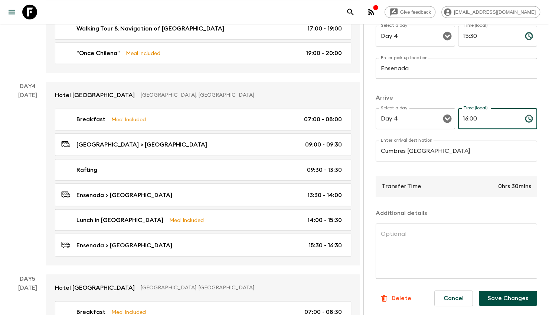
type input "16:00"
click at [511, 291] on button "Save Changes" at bounding box center [508, 298] width 58 height 15
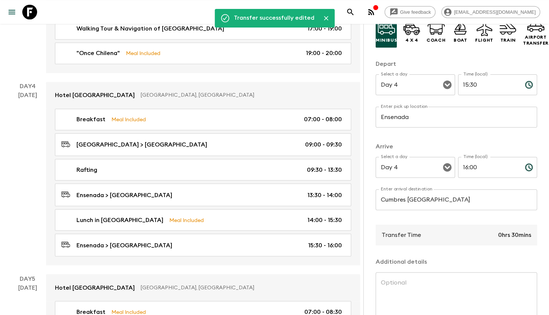
scroll to position [0, 0]
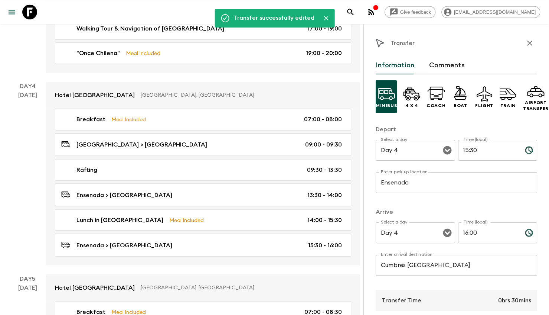
click at [526, 42] on icon "button" at bounding box center [530, 43] width 9 height 9
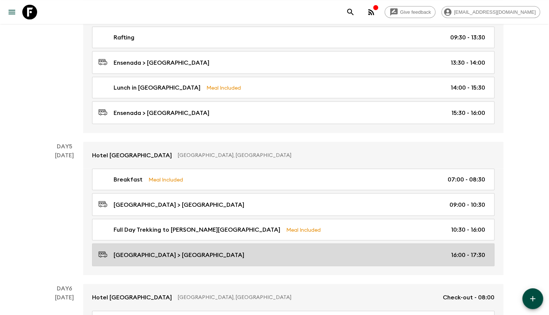
scroll to position [854, 0]
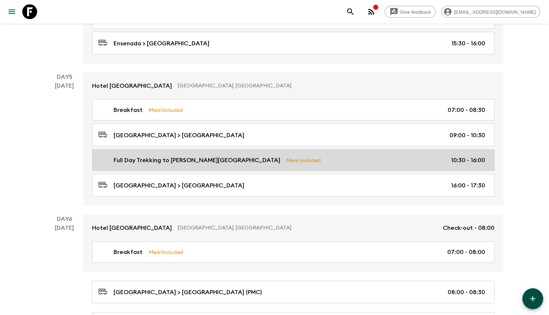
click at [429, 161] on link "Full Day Trekking to Alerce Andino National Park Meal Included 10:30 - 16:00" at bounding box center [293, 160] width 403 height 22
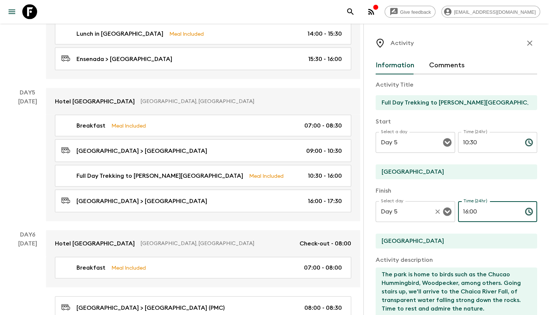
drag, startPoint x: 480, startPoint y: 214, endPoint x: 437, endPoint y: 217, distance: 42.8
click at [437, 217] on div "Select day Day 5 Select day ​ Time (24hr) 16:00 Time (24hr) ​" at bounding box center [457, 215] width 162 height 29
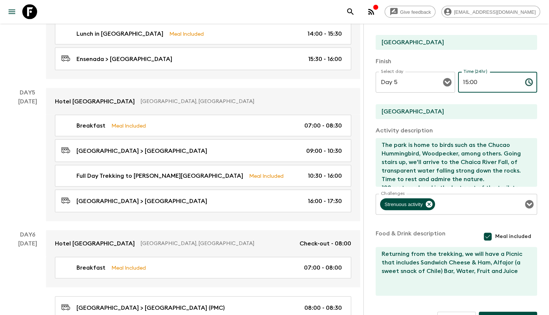
scroll to position [150, 0]
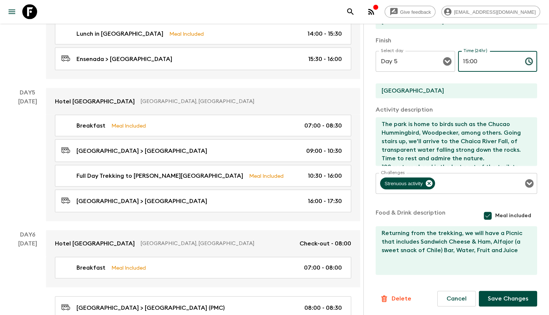
type input "15:00"
click at [490, 296] on button "Save Changes" at bounding box center [508, 299] width 58 height 16
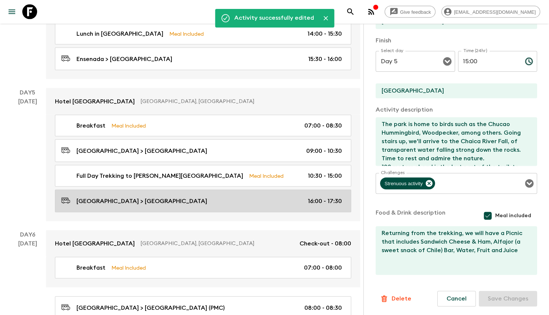
click at [290, 196] on div "Ensenada > Puerto Varas Hotel 16:00 - 17:30" at bounding box center [201, 201] width 281 height 10
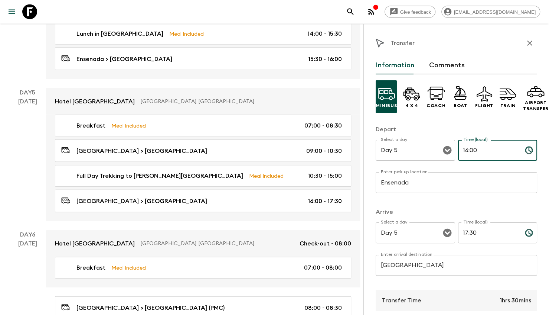
drag, startPoint x: 511, startPoint y: 146, endPoint x: 455, endPoint y: 145, distance: 55.4
click at [458, 145] on input "16:00" at bounding box center [488, 150] width 61 height 21
type input "15:00"
click at [494, 234] on input "17:30" at bounding box center [488, 232] width 61 height 21
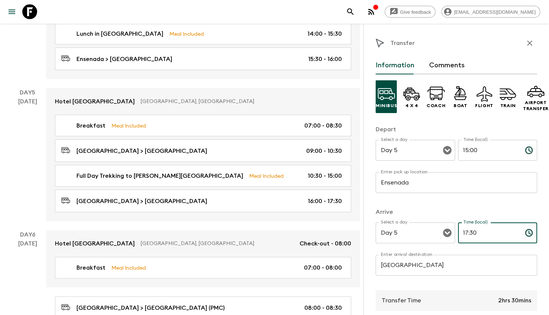
click at [494, 234] on input "17:30" at bounding box center [488, 232] width 61 height 21
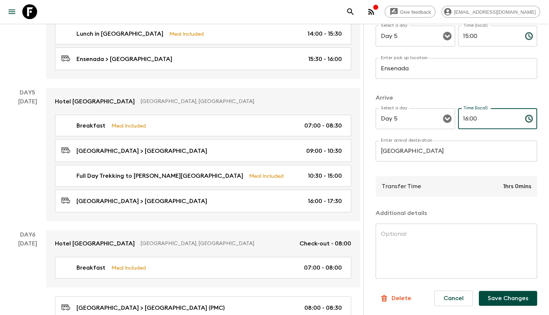
type input "16:00"
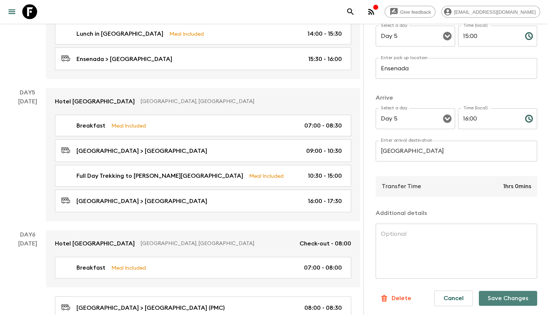
click at [502, 291] on button "Save Changes" at bounding box center [508, 298] width 58 height 15
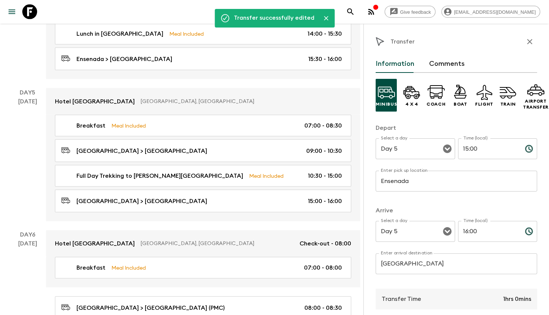
scroll to position [0, 0]
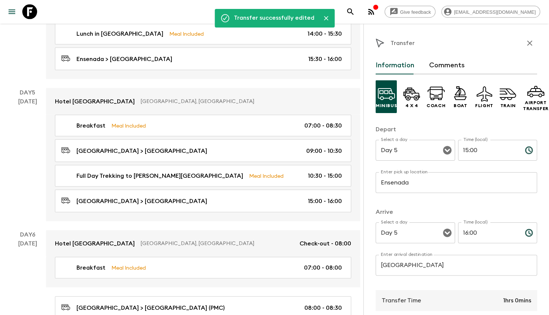
click at [528, 45] on icon "button" at bounding box center [530, 42] width 5 height 5
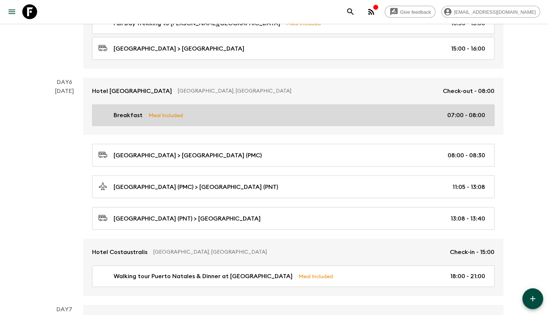
scroll to position [1003, 0]
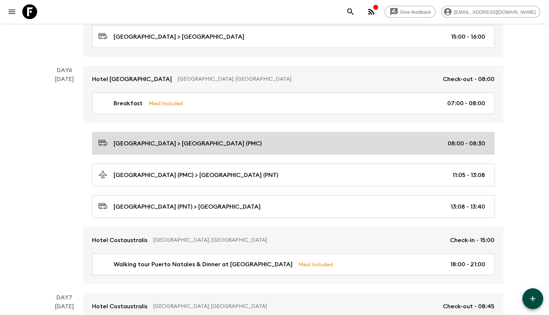
click at [322, 138] on div "Puerto Varas > Puerto Montt Aiport (PMC) 08:00 - 08:30" at bounding box center [291, 143] width 387 height 10
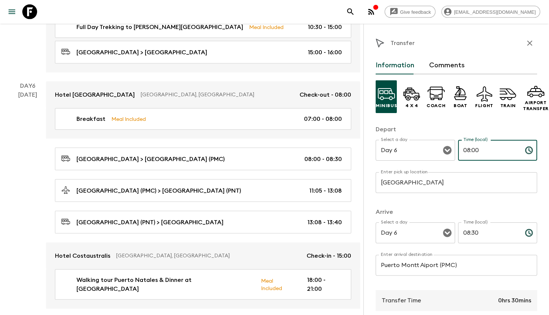
click at [478, 150] on input "08:00" at bounding box center [488, 150] width 61 height 21
type input "08:30"
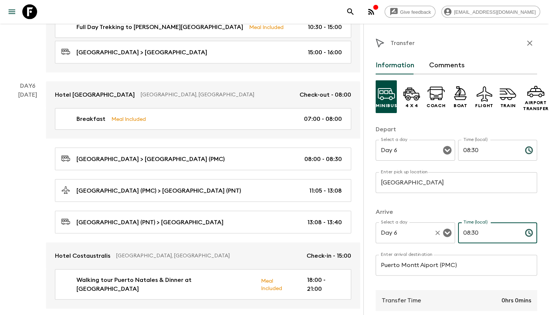
drag, startPoint x: 484, startPoint y: 235, endPoint x: 447, endPoint y: 244, distance: 38.8
click at [447, 244] on div "Select a day Day 6 Select a day ​ Time (local) 08:30 Time (local) ​" at bounding box center [457, 236] width 162 height 29
type input "9"
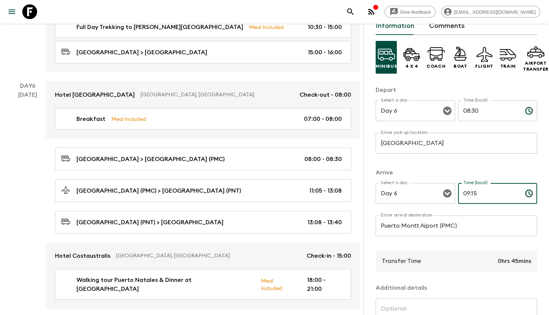
scroll to position [111, 0]
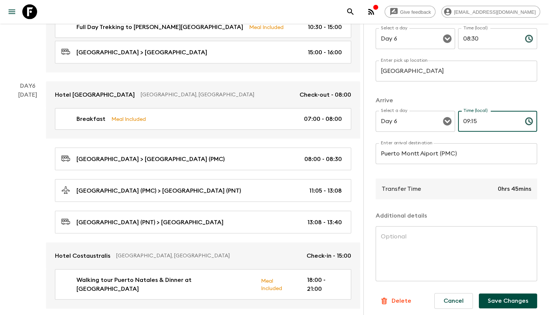
type input "09:15"
click at [482, 295] on button "Save Changes" at bounding box center [508, 300] width 58 height 15
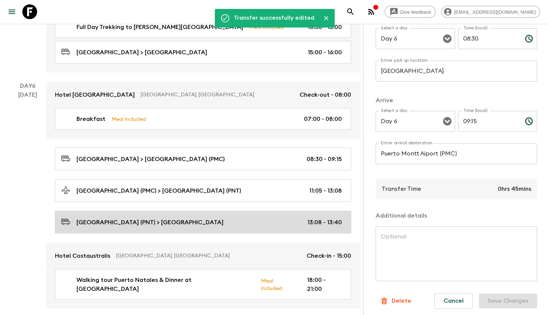
click at [243, 217] on div "Puerto Natales Airport (PNT) > Costaustralis Hotel 13:08 - 13:40" at bounding box center [201, 222] width 281 height 10
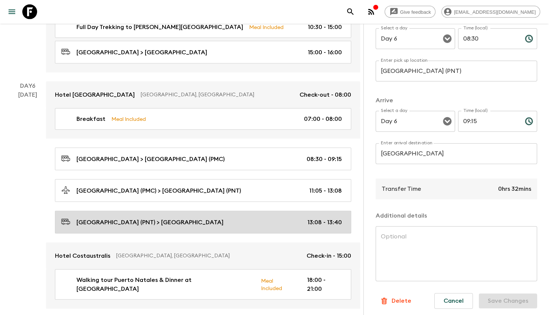
type input "Puerto Natales Airport (PNT)"
type input "Costaustralis Hotel"
type input "13:08"
type input "13:40"
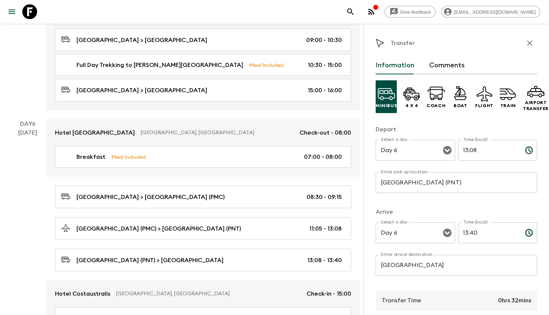
scroll to position [892, 0]
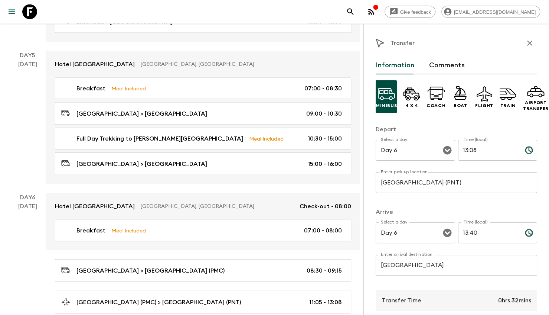
click at [526, 46] on icon "button" at bounding box center [530, 43] width 9 height 9
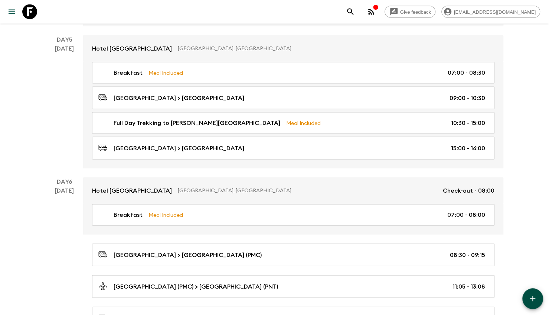
drag, startPoint x: 22, startPoint y: 103, endPoint x: 412, endPoint y: 80, distance: 391.5
click at [28, 100] on div "Give feedback camiarancibia@alchemydmc.com Chile: Santiago to Patagonia (CL1) •…" at bounding box center [274, 73] width 549 height 1931
drag, startPoint x: 50, startPoint y: 222, endPoint x: 64, endPoint y: 220, distance: 14.7
click at [50, 222] on div "Day 6 16 Oct" at bounding box center [64, 286] width 37 height 218
drag, startPoint x: 512, startPoint y: 186, endPoint x: 519, endPoint y: 185, distance: 7.1
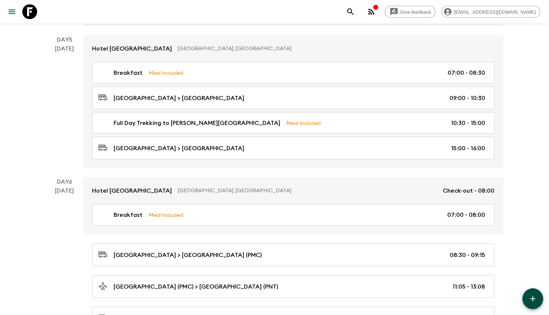
click at [512, 186] on div "Give feedback camiarancibia@alchemydmc.com Chile: Santiago to Patagonia (CL1) •…" at bounding box center [274, 73] width 549 height 1931
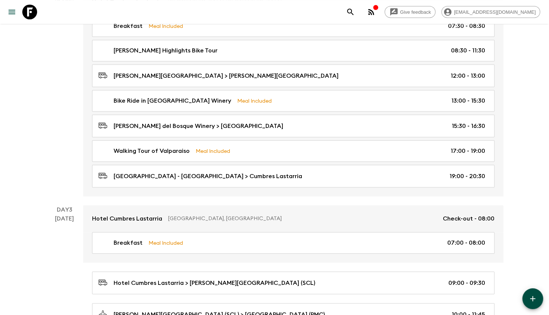
scroll to position [186, 0]
